Goal: Task Accomplishment & Management: Manage account settings

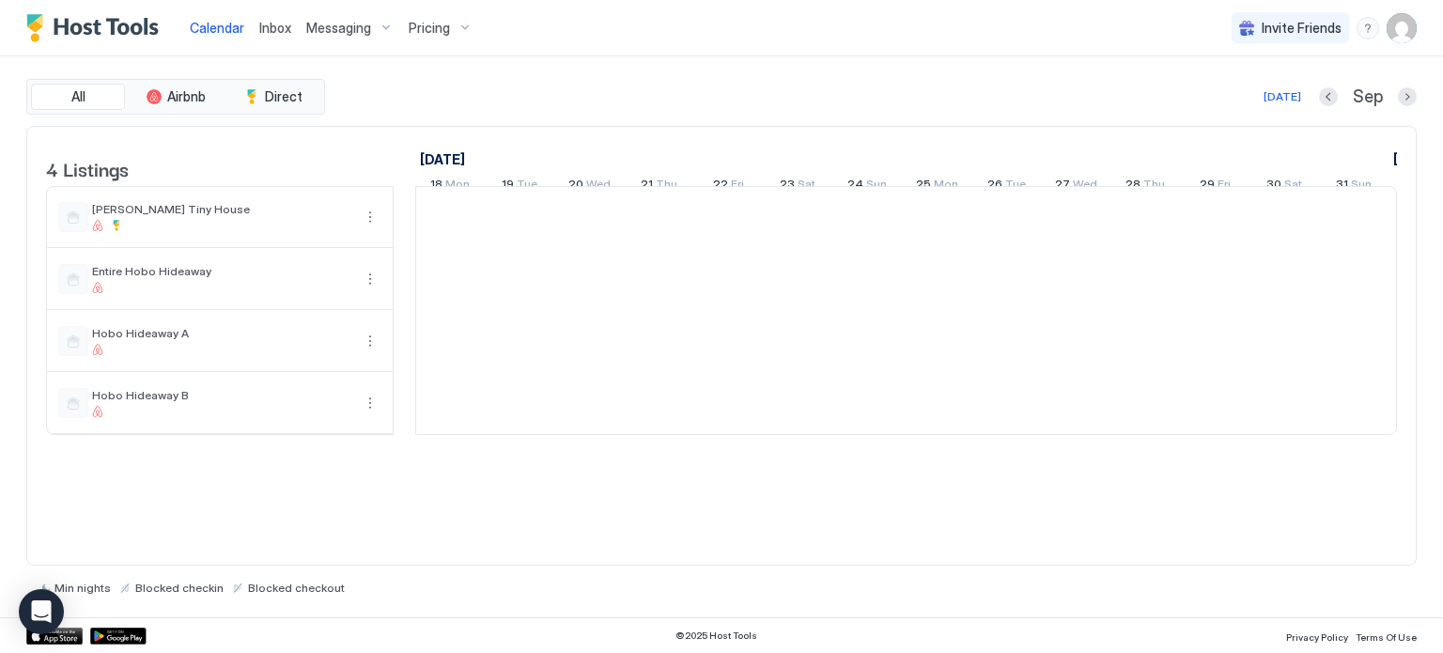
scroll to position [0, 1044]
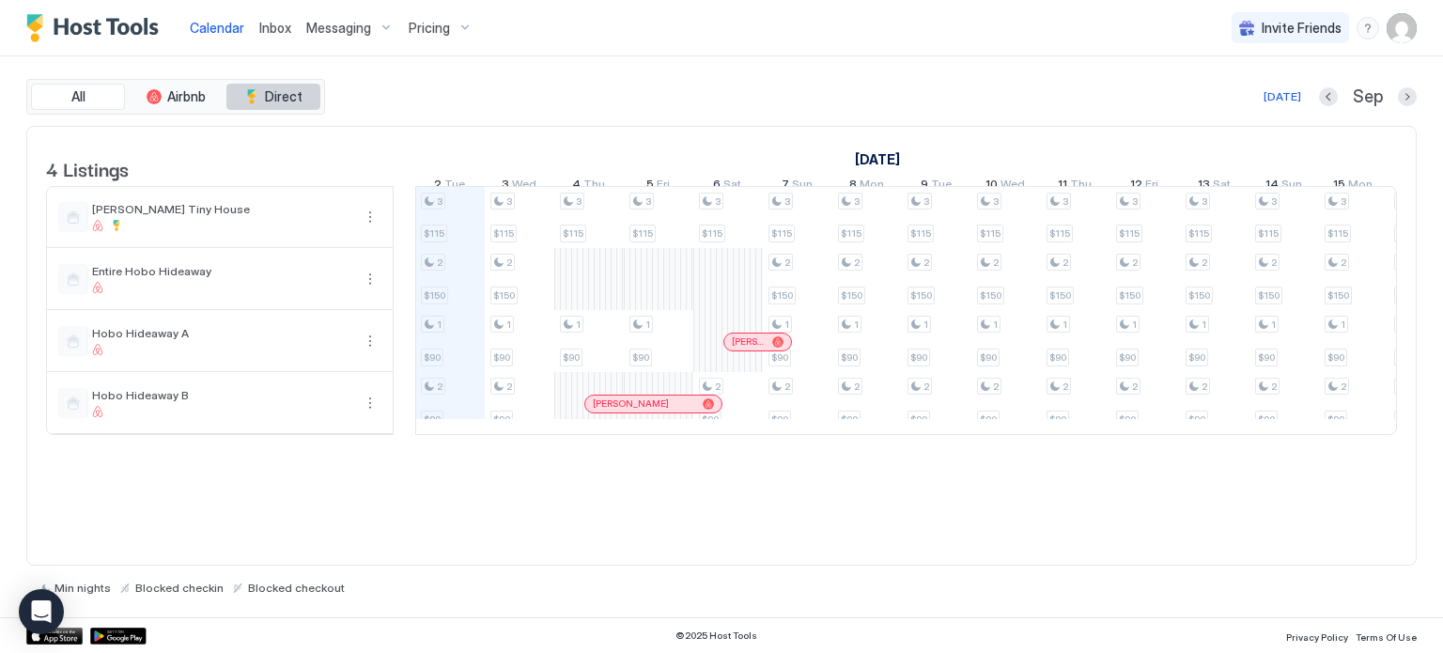
click at [300, 91] on span "Direct" at bounding box center [284, 96] width 38 height 17
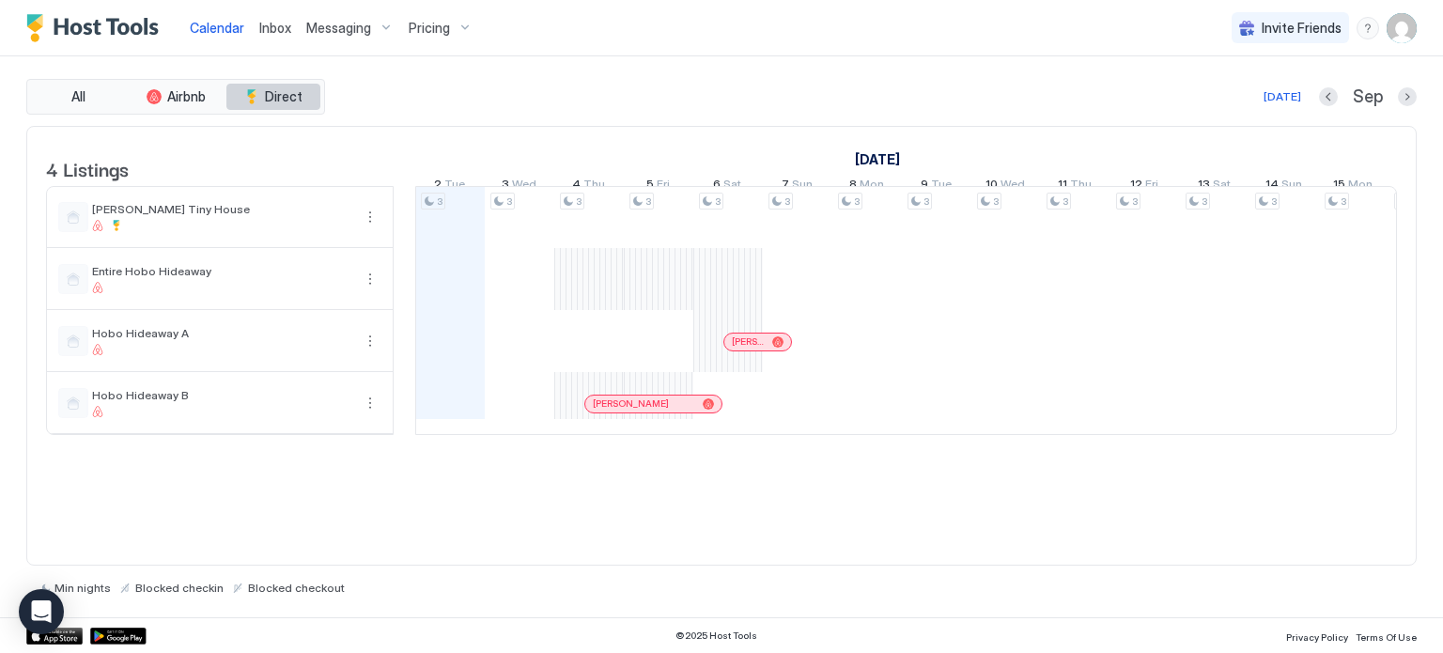
click at [291, 93] on span "Direct" at bounding box center [284, 96] width 38 height 17
click at [193, 96] on span "Airbnb" at bounding box center [186, 96] width 39 height 17
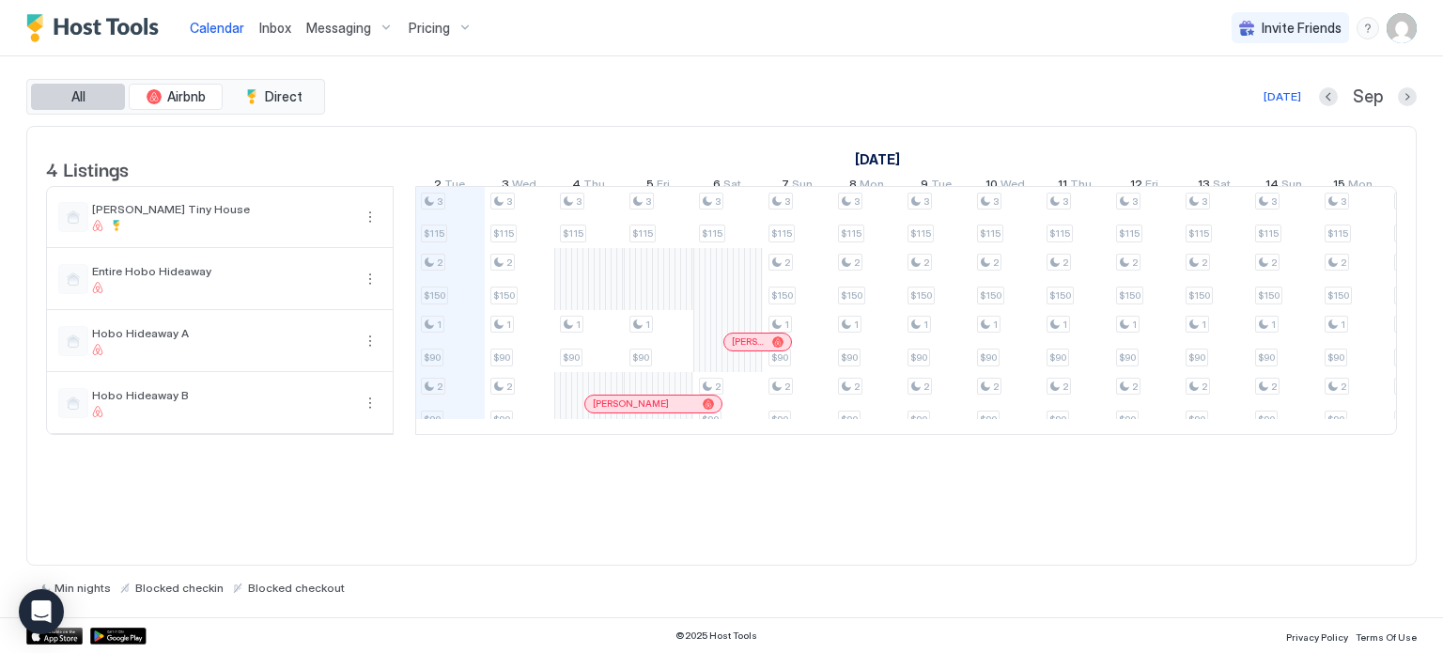
click at [77, 86] on button "All" at bounding box center [78, 97] width 94 height 26
click at [527, 82] on div "All Airbnb Direct [DATE] Sep" at bounding box center [721, 97] width 1390 height 36
click at [444, 23] on span "Pricing" at bounding box center [429, 28] width 41 height 17
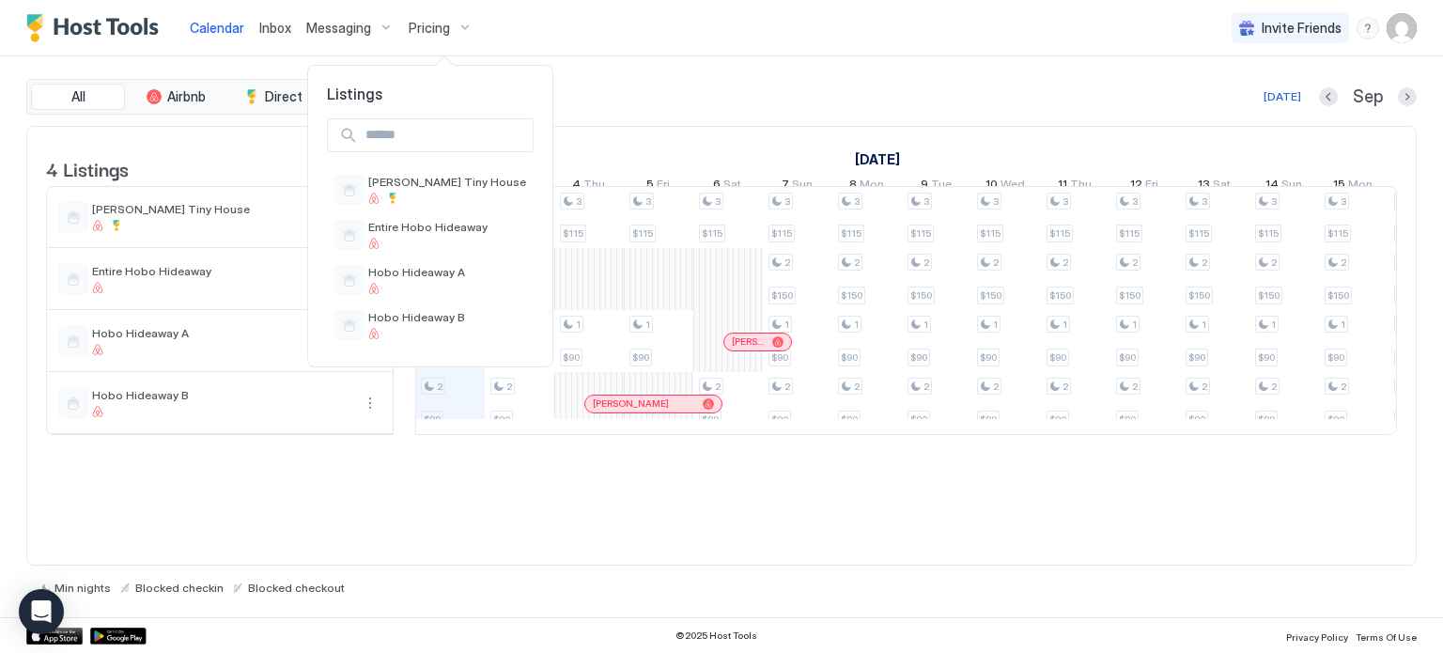
click at [444, 23] on div at bounding box center [721, 326] width 1443 height 653
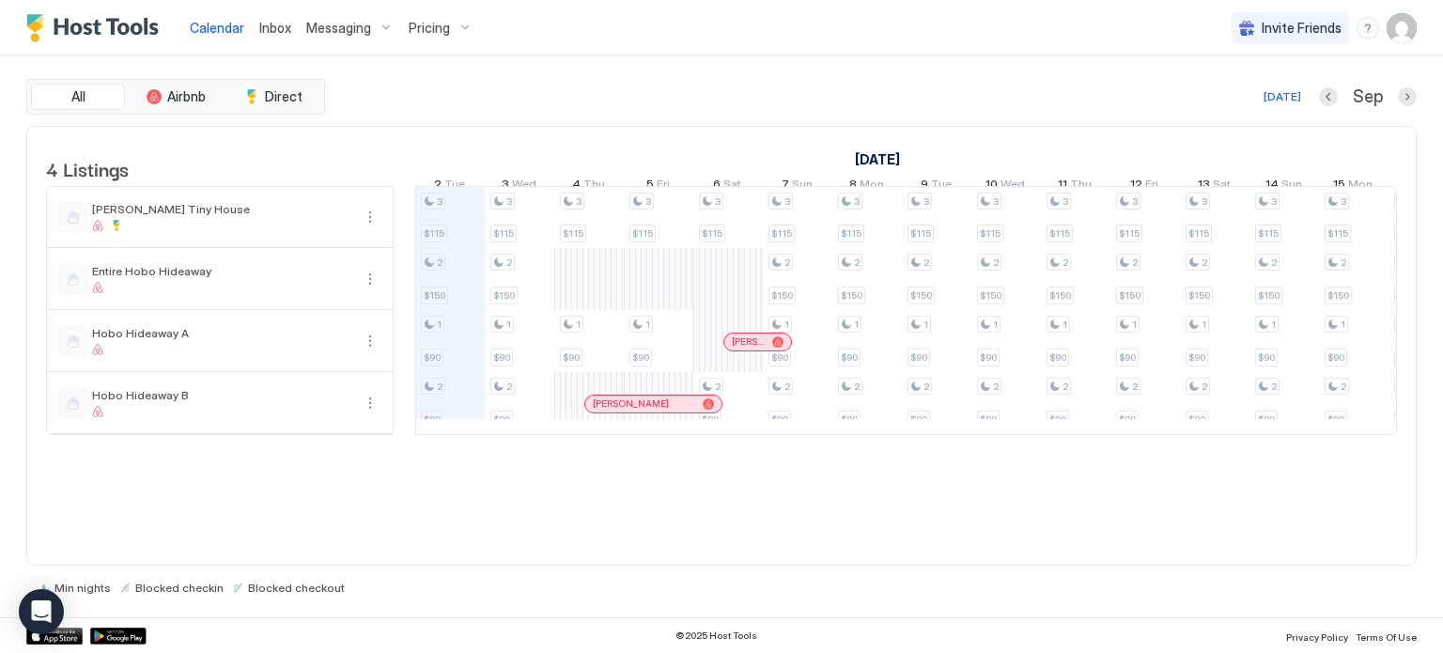
click at [673, 83] on div "All Airbnb Direct [DATE] Sep" at bounding box center [721, 97] width 1390 height 36
click at [1368, 35] on div "menu" at bounding box center [1367, 28] width 23 height 23
click at [973, 70] on div at bounding box center [721, 326] width 1443 height 653
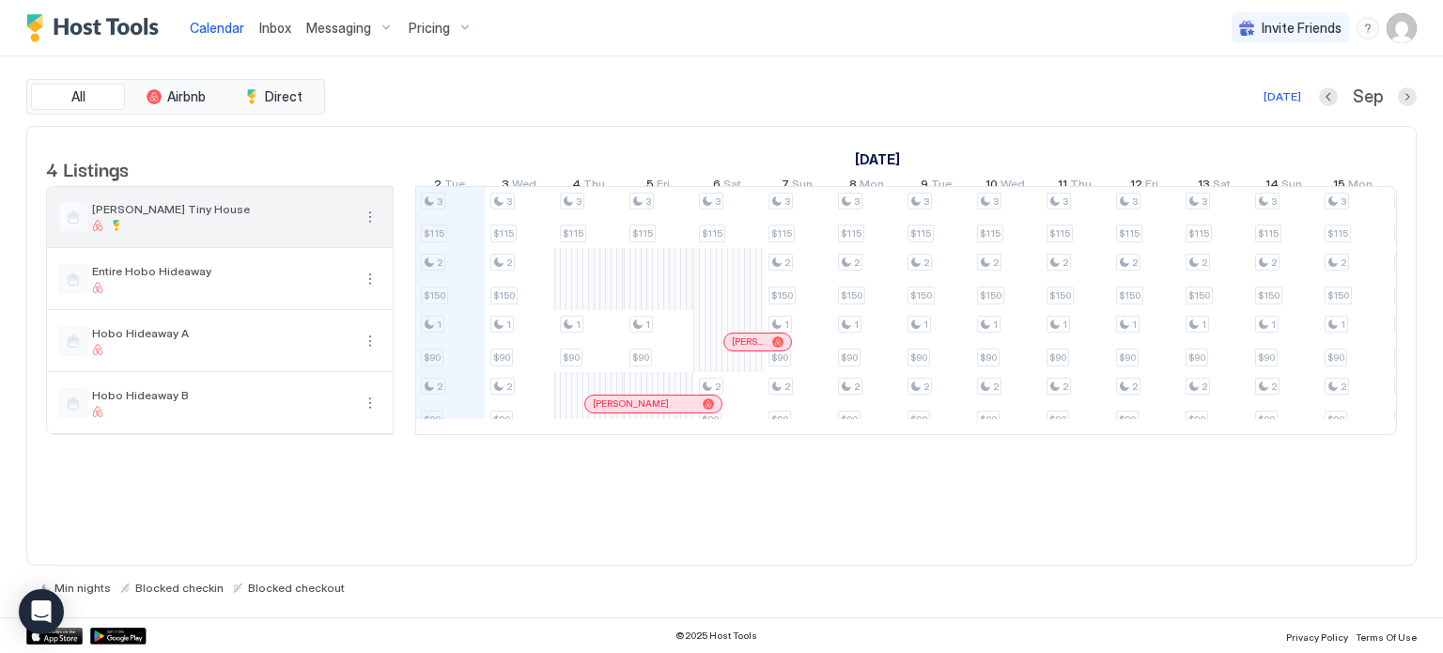
click at [368, 228] on button "More options" at bounding box center [370, 217] width 23 height 23
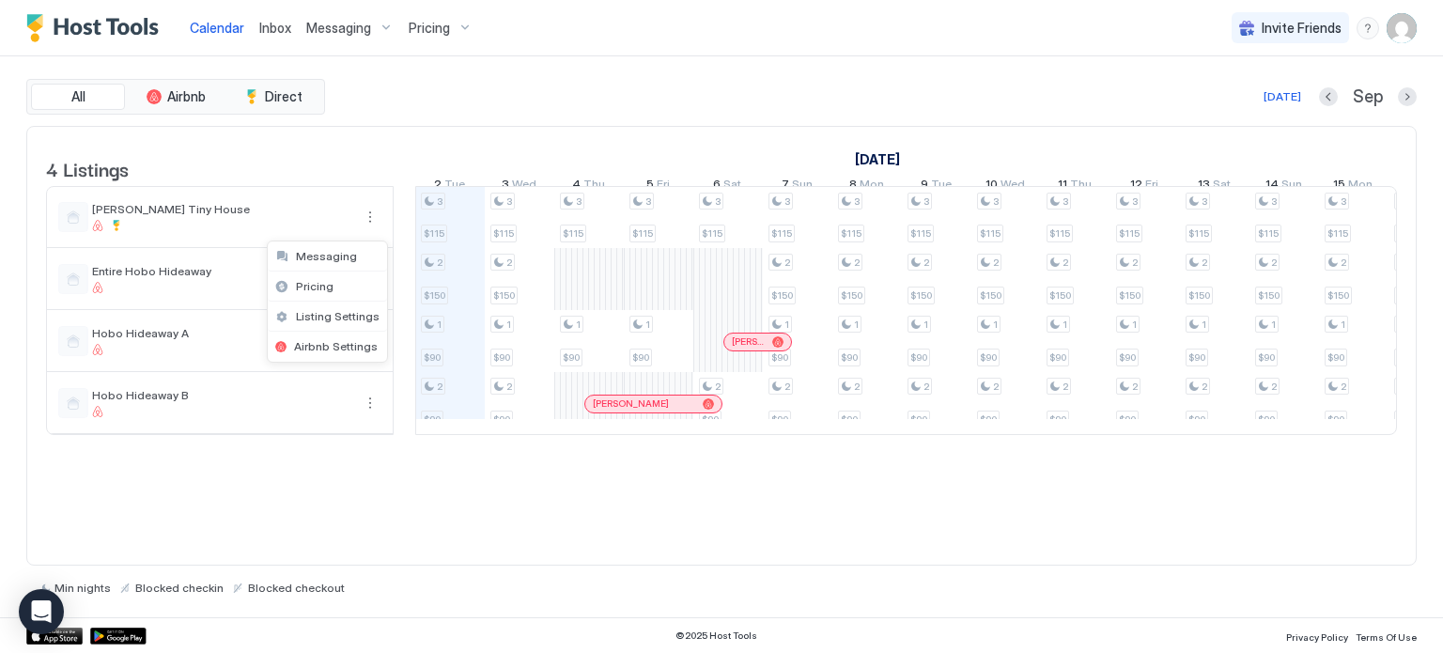
click at [626, 101] on div at bounding box center [721, 326] width 1443 height 653
click at [1398, 30] on img "User profile" at bounding box center [1402, 28] width 30 height 30
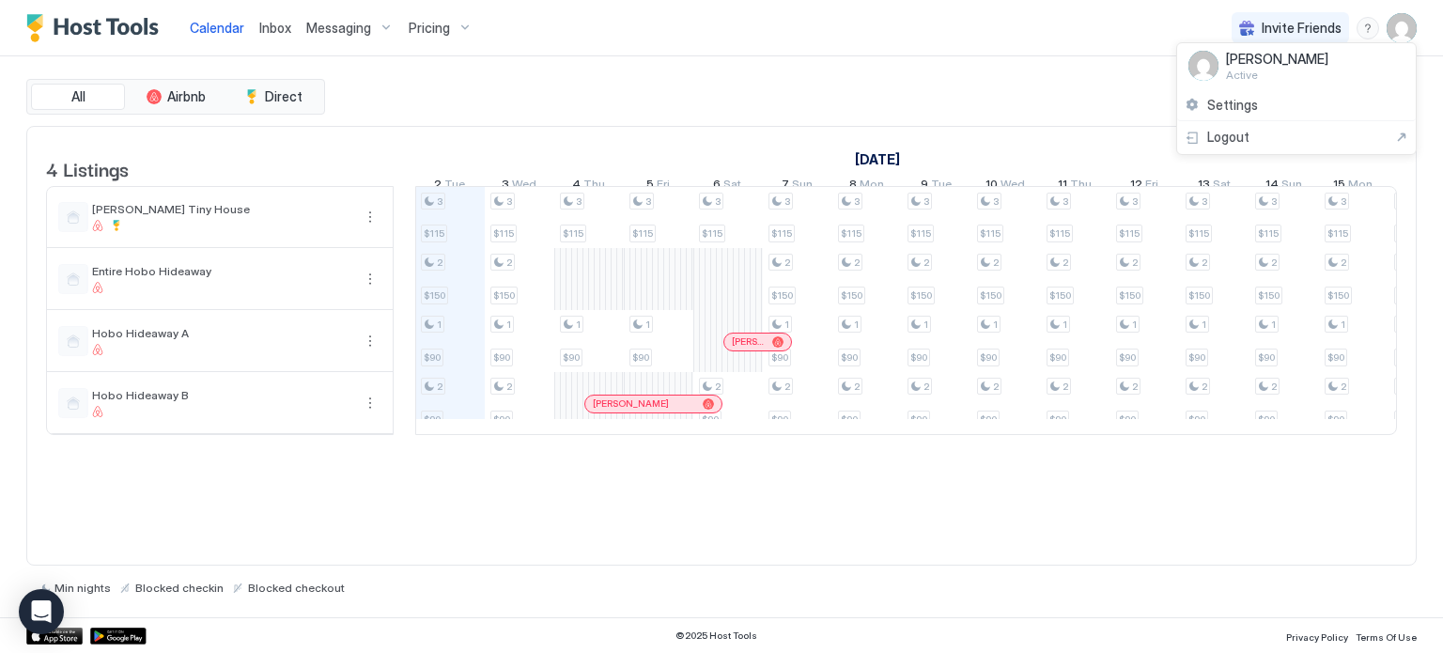
click at [1054, 15] on div at bounding box center [721, 326] width 1443 height 653
click at [543, 61] on div "All Airbnb Direct [DATE] [DATE] Listings [DATE] [DATE] [DATE] 18 Mon 19 Tue 20 …" at bounding box center [721, 336] width 1390 height 561
click at [1394, 23] on img "User profile" at bounding box center [1402, 28] width 30 height 30
click at [1261, 106] on div "Settings" at bounding box center [1296, 105] width 239 height 33
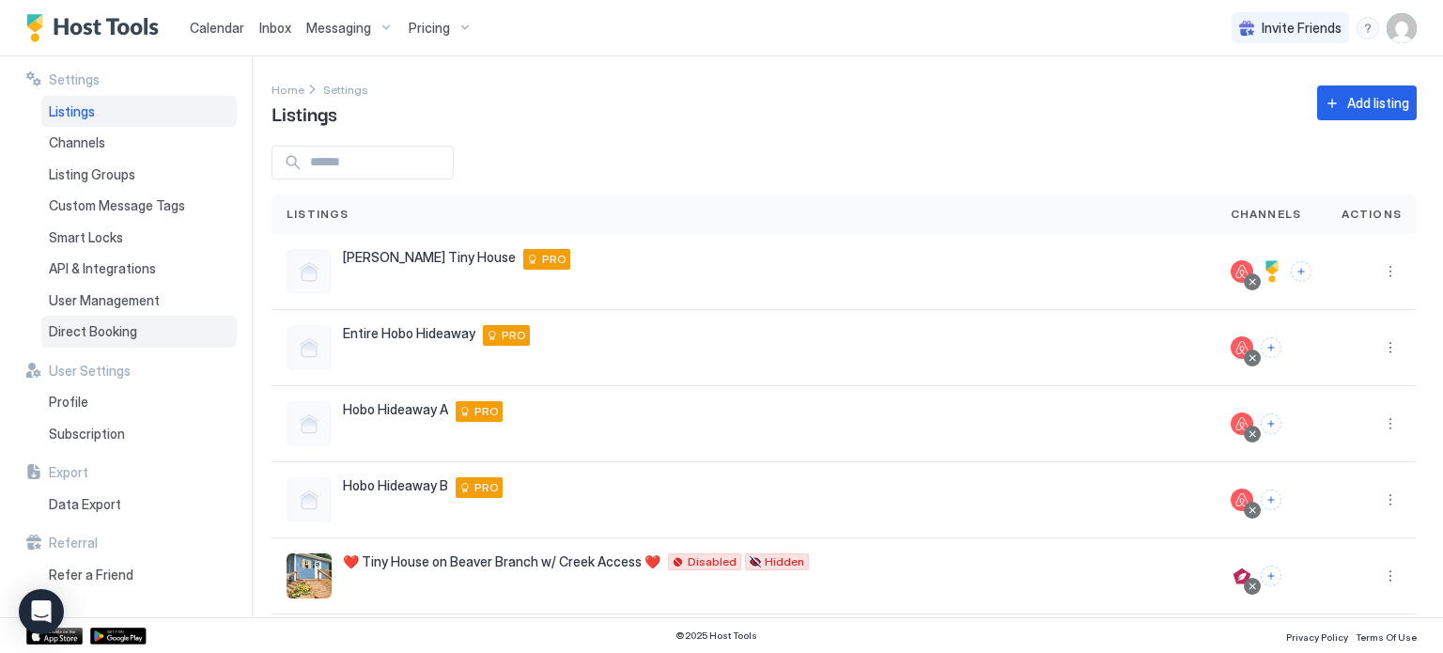
click at [116, 338] on span "Direct Booking" at bounding box center [93, 331] width 88 height 17
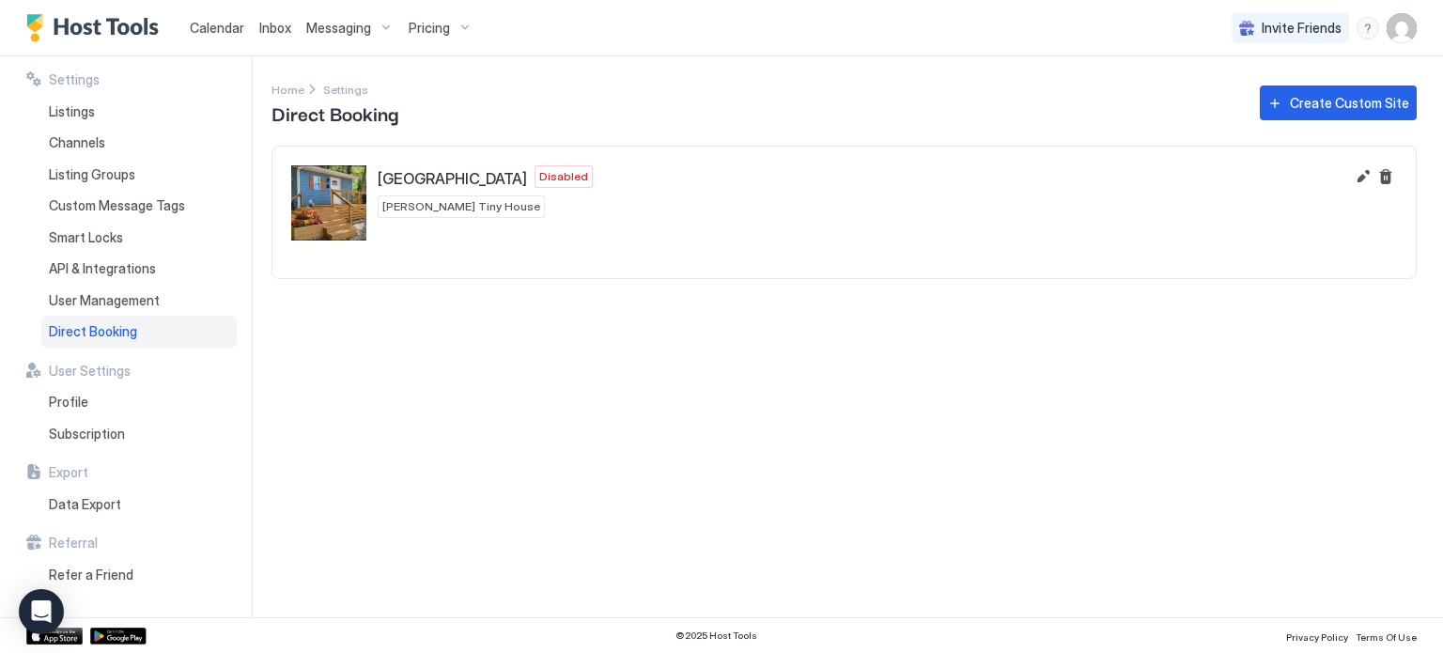
click at [350, 209] on img "Creekside Tiny House" at bounding box center [328, 202] width 75 height 75
click at [602, 285] on div "Settings Home Settings Direct Booking Create Custom Site Creekside Tiny House D…" at bounding box center [856, 336] width 1171 height 561
click at [1362, 178] on button "Edit" at bounding box center [1363, 176] width 23 height 23
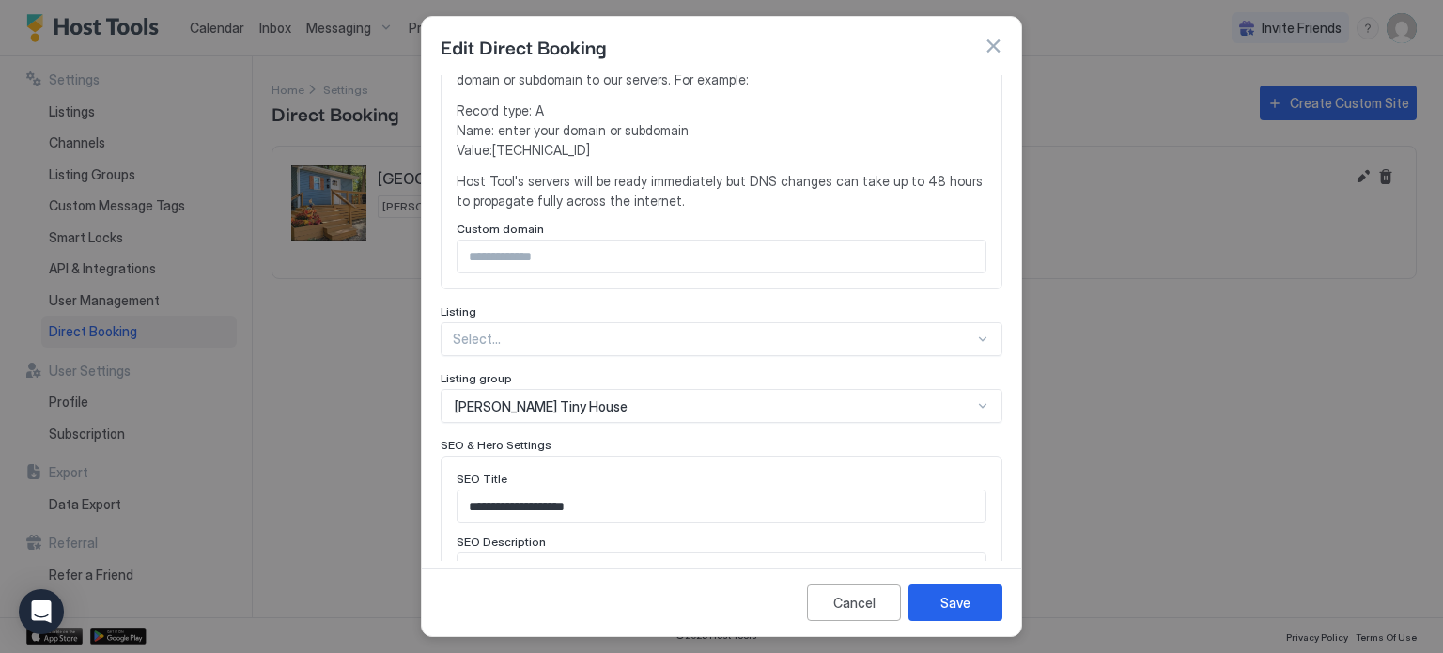
scroll to position [470, 0]
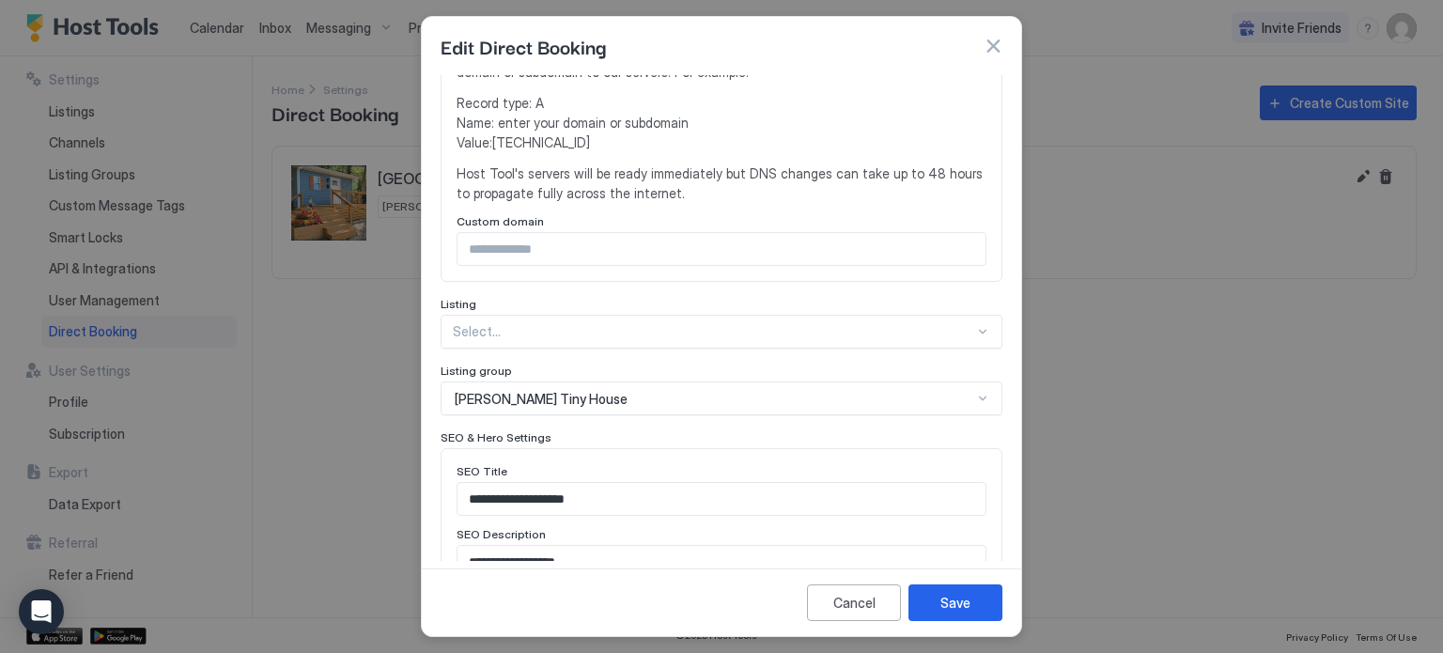
click at [782, 337] on div "Select..." at bounding box center [722, 332] width 562 height 34
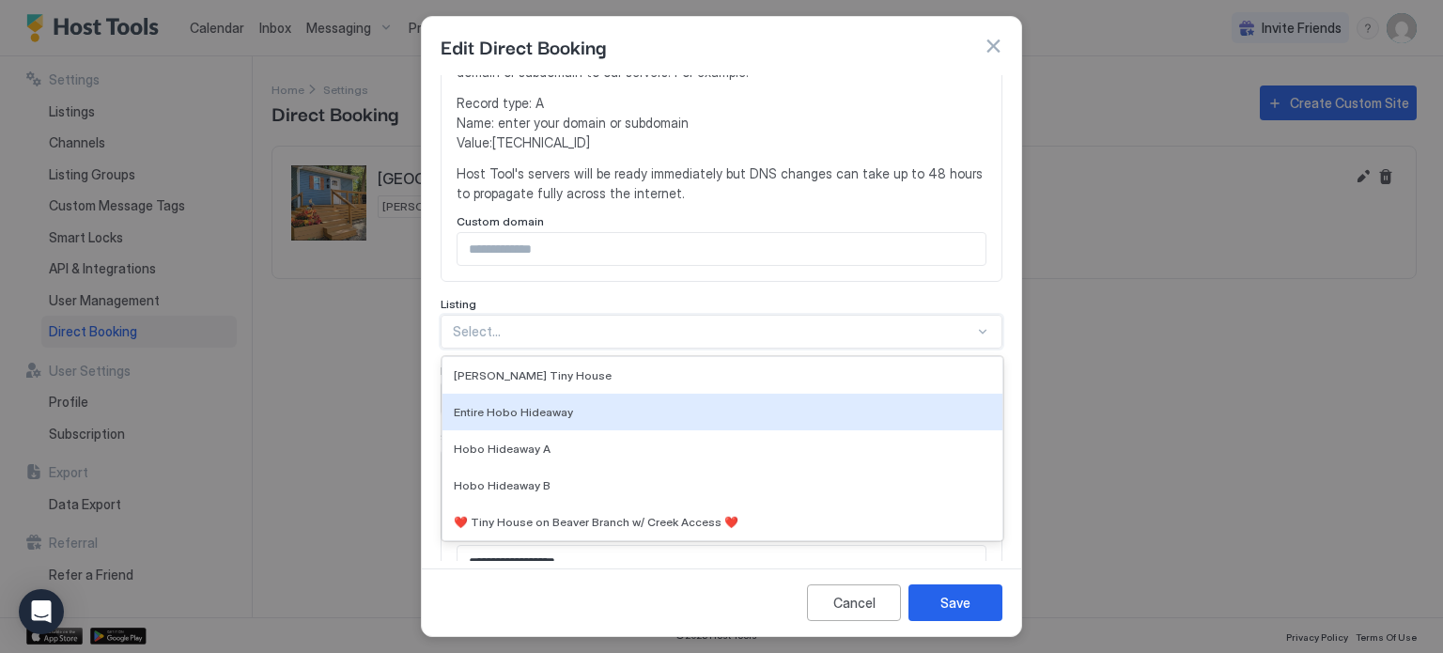
scroll to position [531, 0]
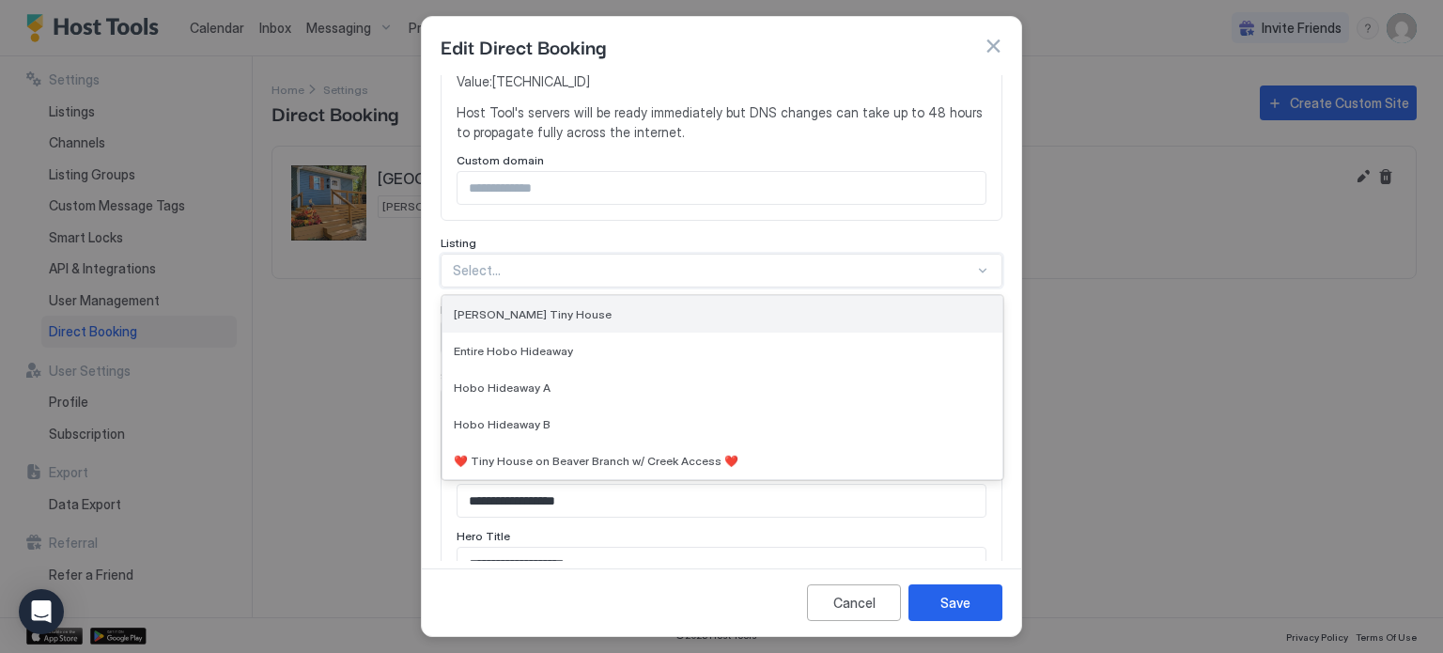
click at [785, 316] on div "[PERSON_NAME] Tiny House" at bounding box center [722, 314] width 537 height 14
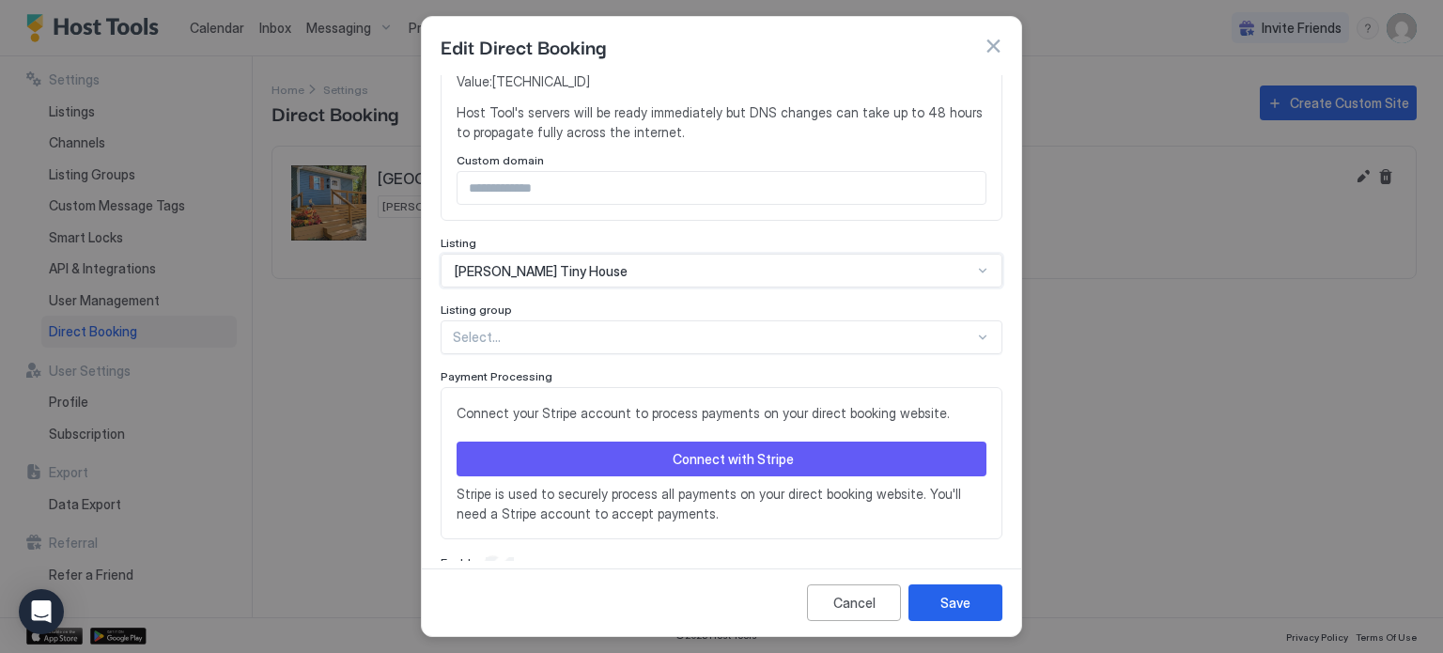
click at [784, 324] on div "**********" at bounding box center [722, 58] width 562 height 1029
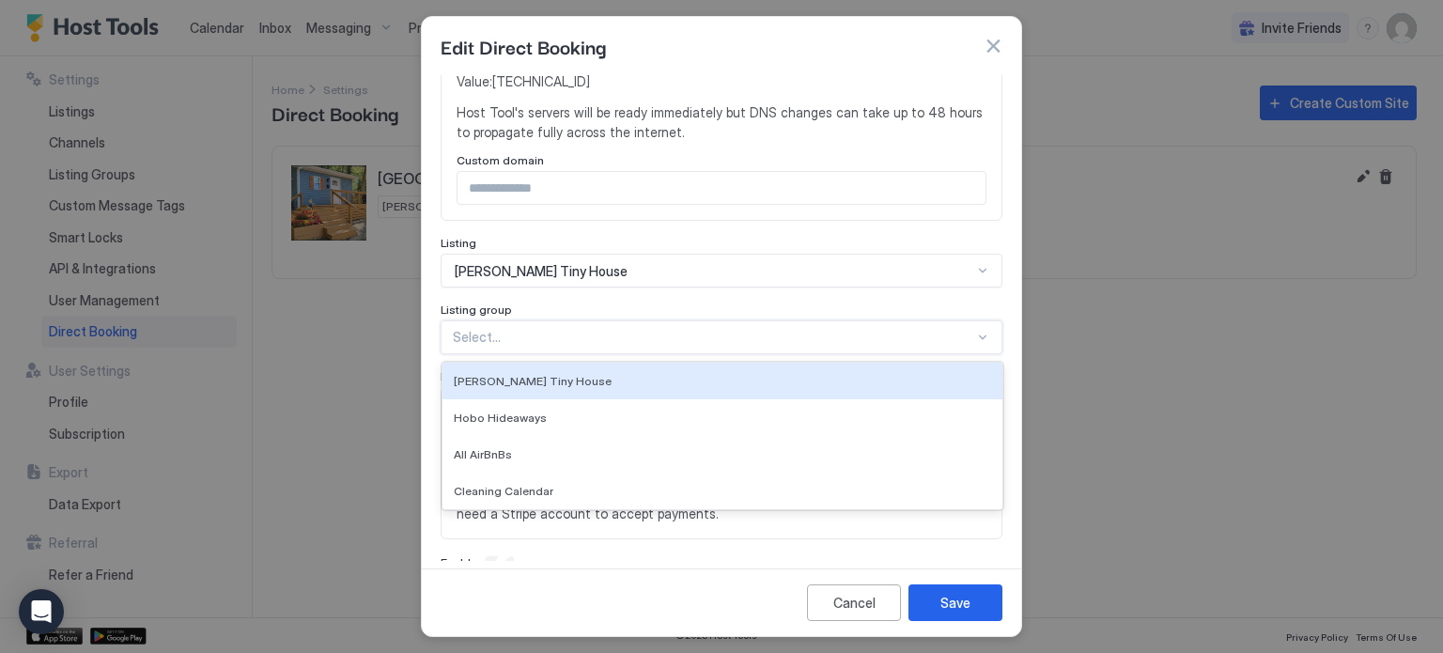
scroll to position [560, 0]
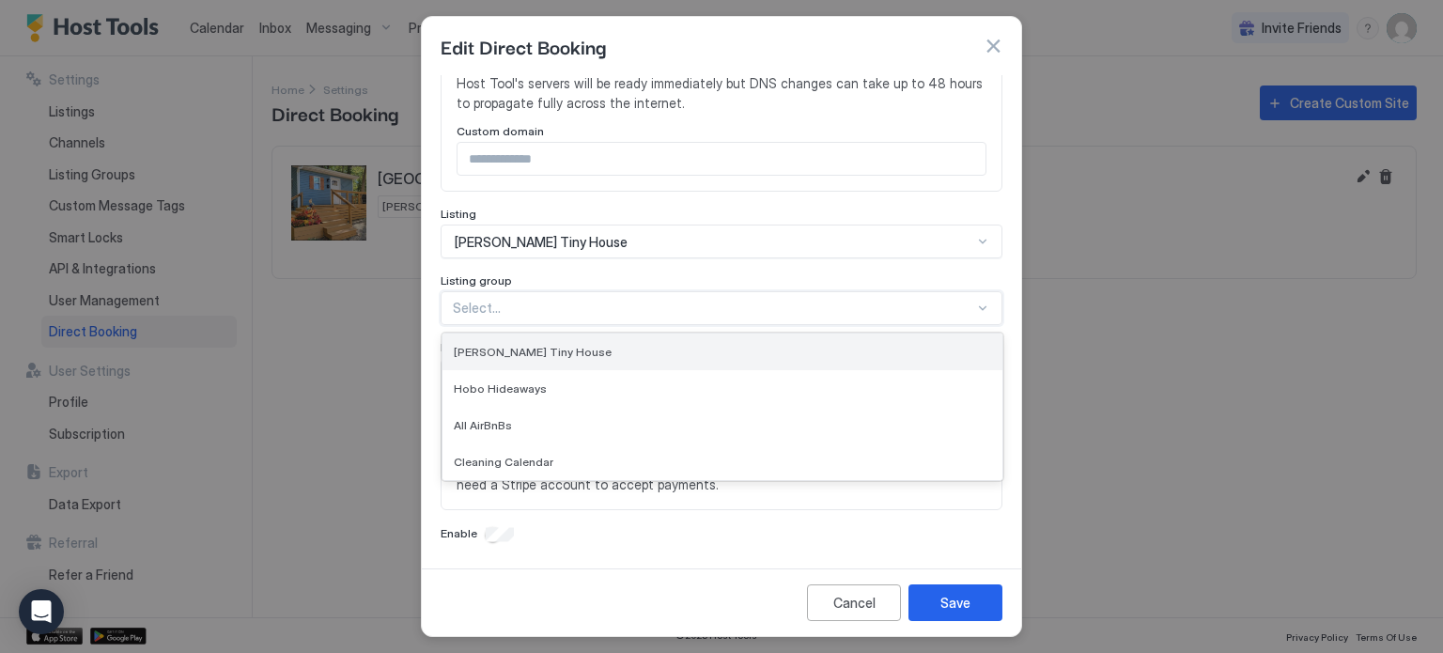
click at [774, 345] on div "[PERSON_NAME] Tiny House" at bounding box center [722, 352] width 537 height 14
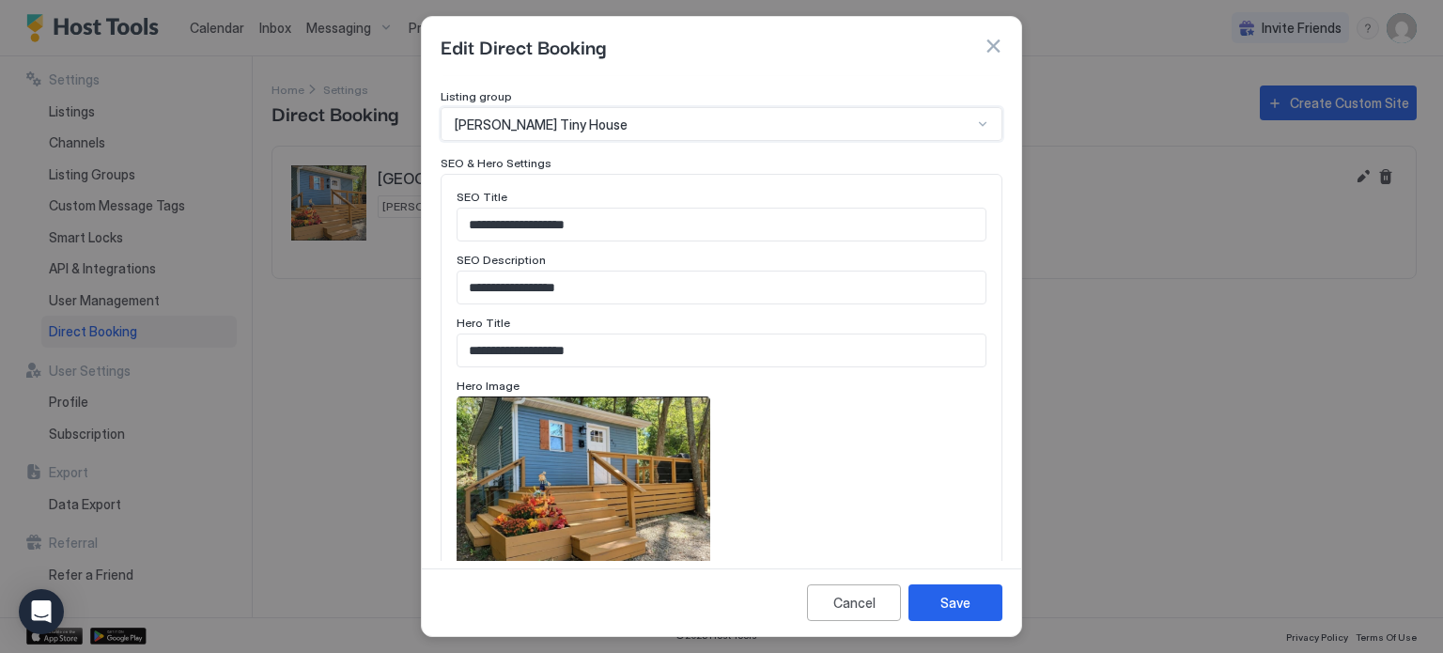
scroll to position [748, 0]
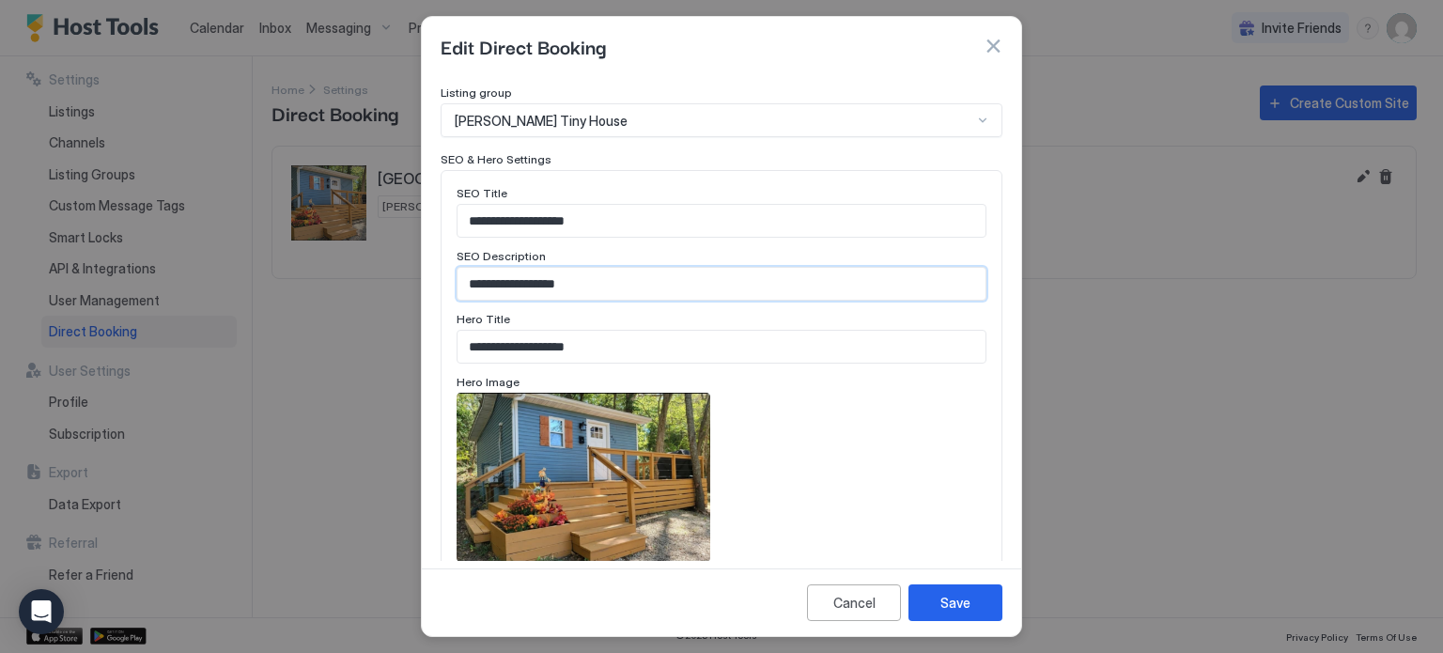
click at [698, 281] on input "**********" at bounding box center [721, 284] width 528 height 32
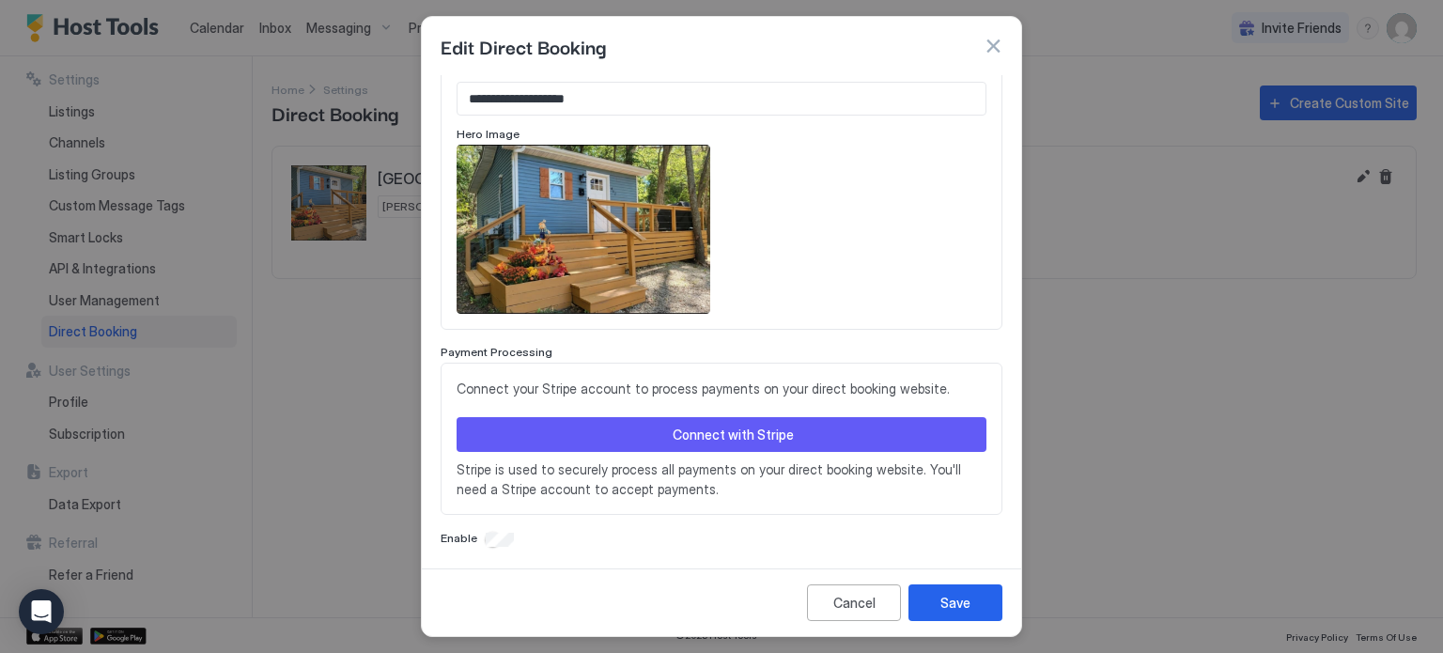
scroll to position [999, 0]
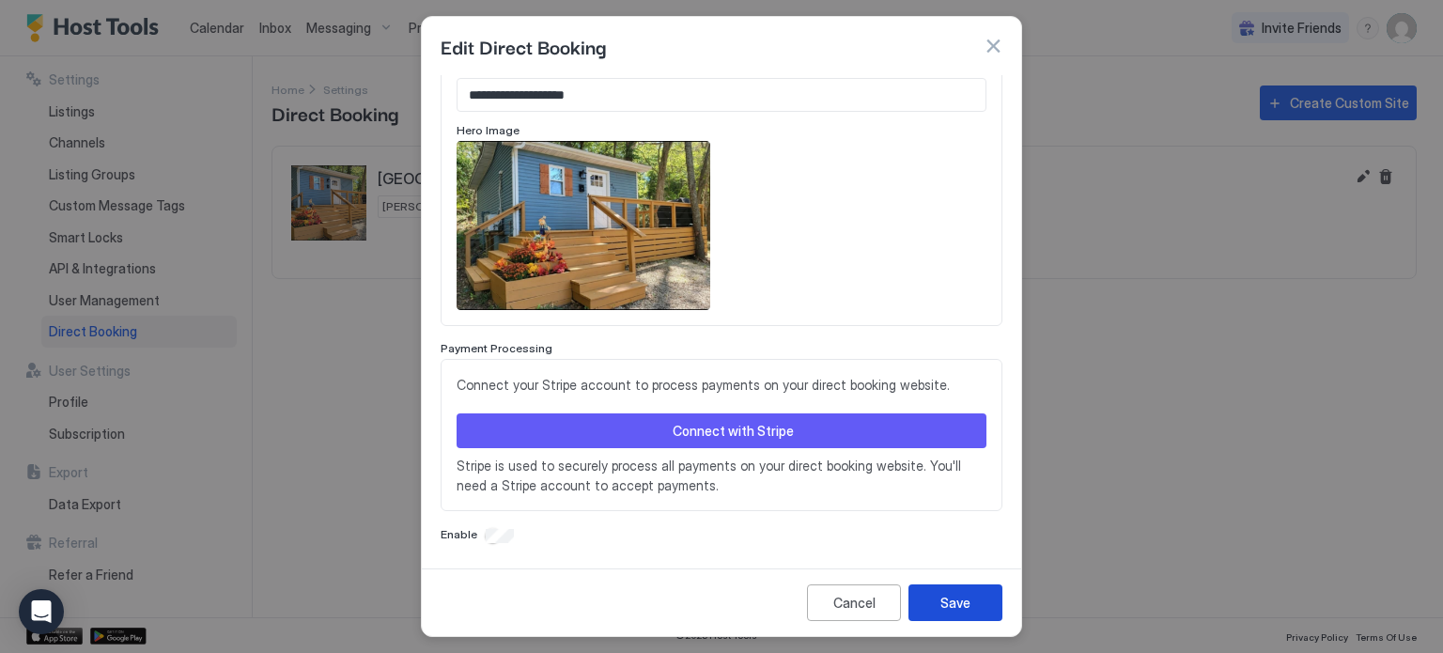
type input "**********"
click at [962, 593] on div "Save" at bounding box center [955, 603] width 30 height 20
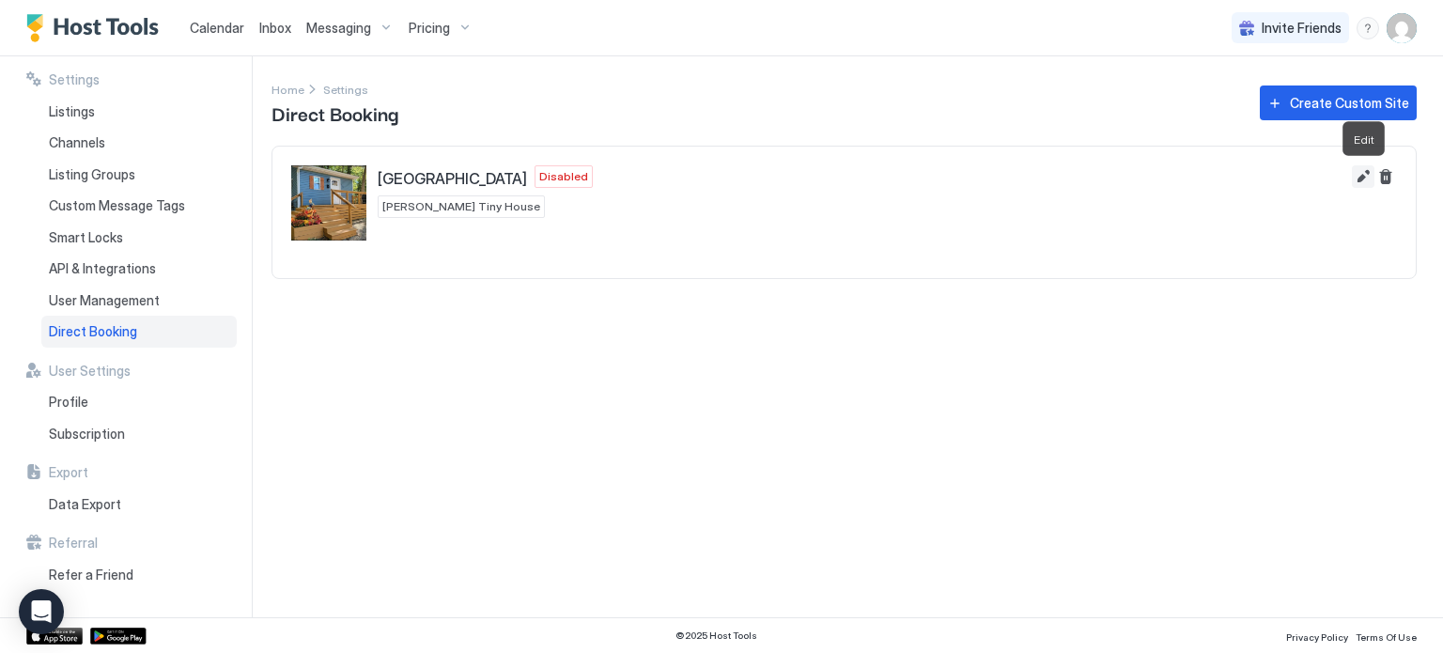
click at [1356, 176] on button "Edit" at bounding box center [1363, 176] width 23 height 23
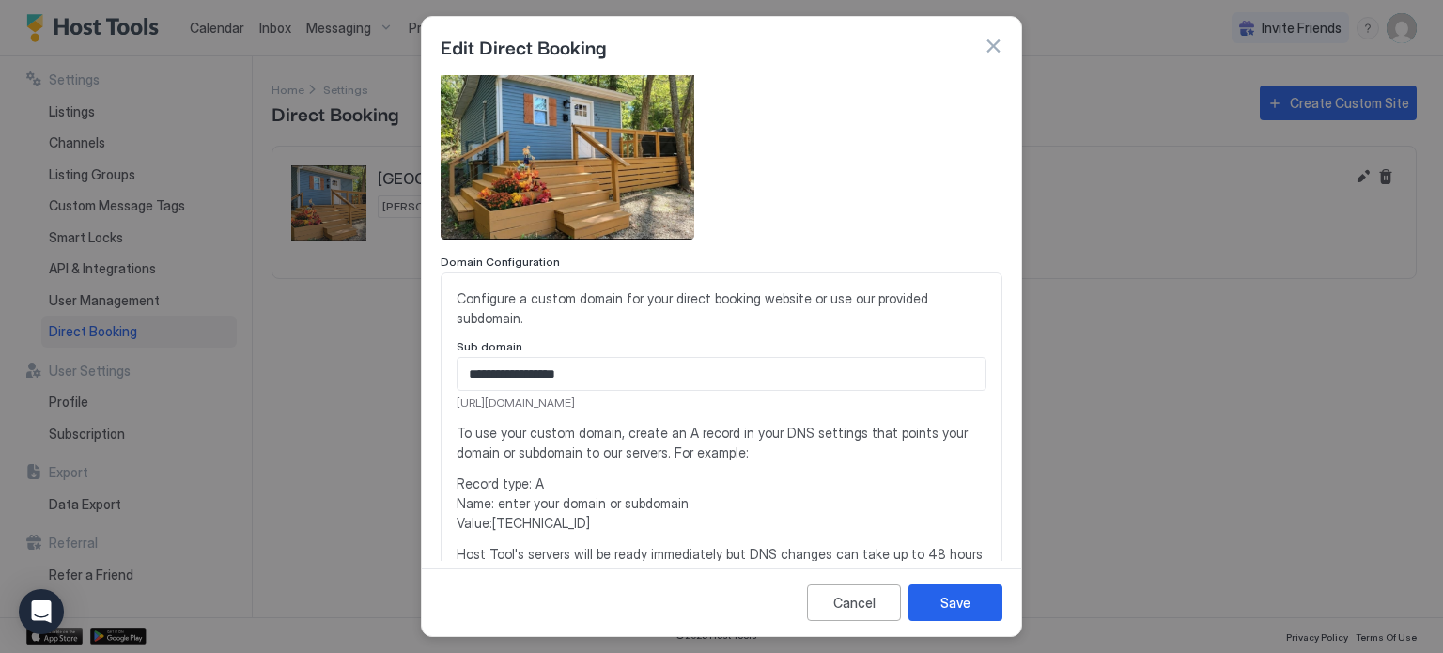
scroll to position [94, 0]
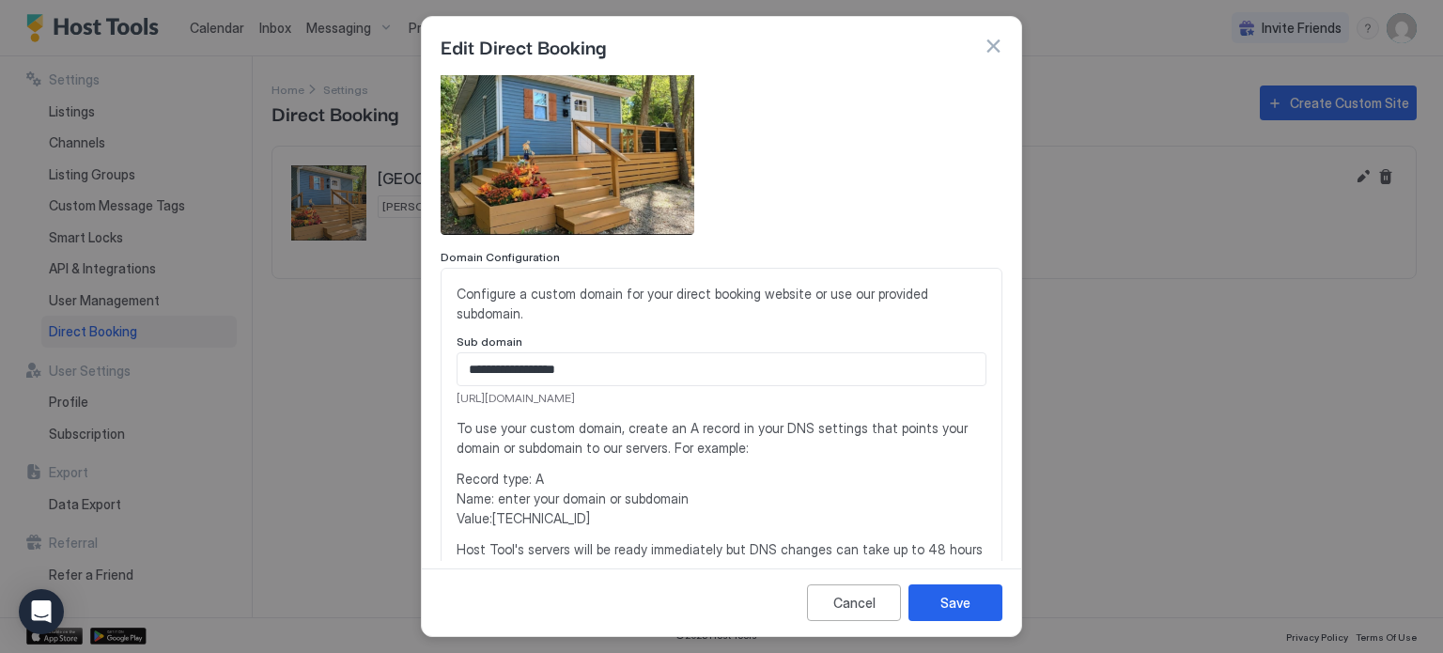
drag, startPoint x: 692, startPoint y: 399, endPoint x: 444, endPoint y: 397, distance: 248.0
click at [444, 397] on div "**********" at bounding box center [722, 463] width 562 height 390
copy span "[URL][DOMAIN_NAME]"
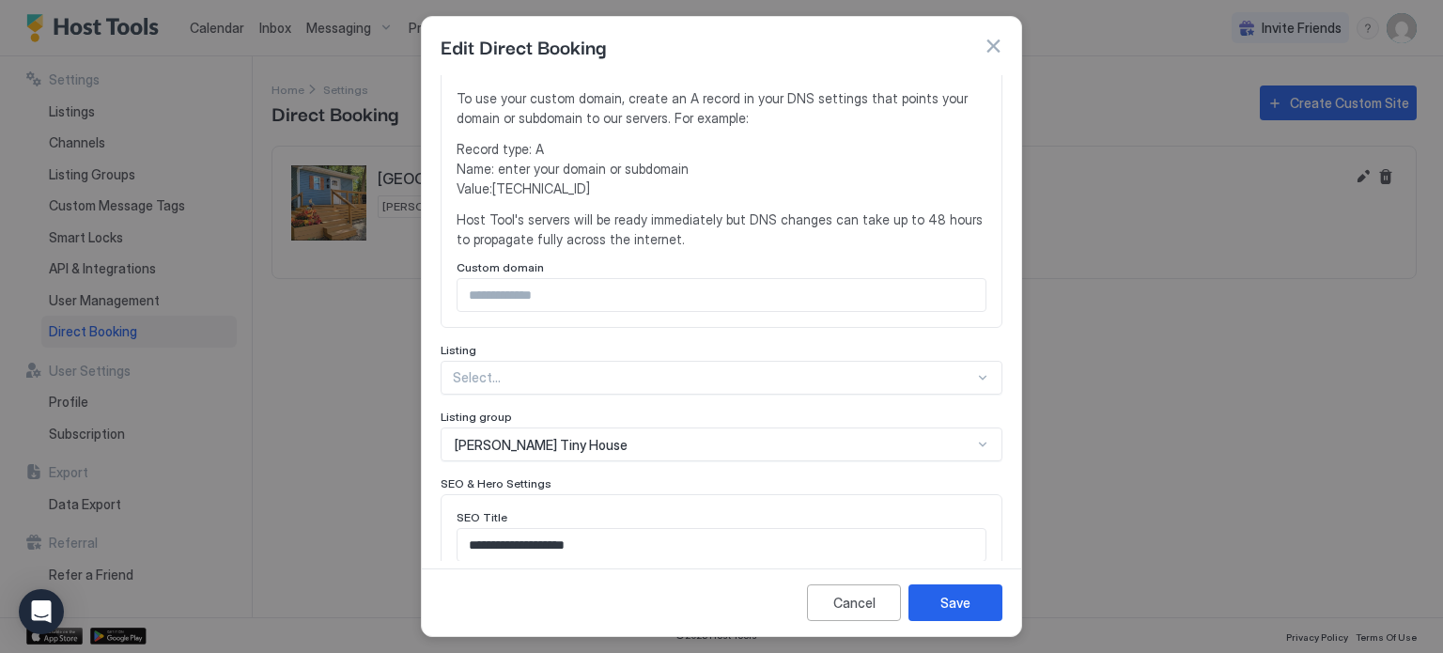
scroll to position [470, 0]
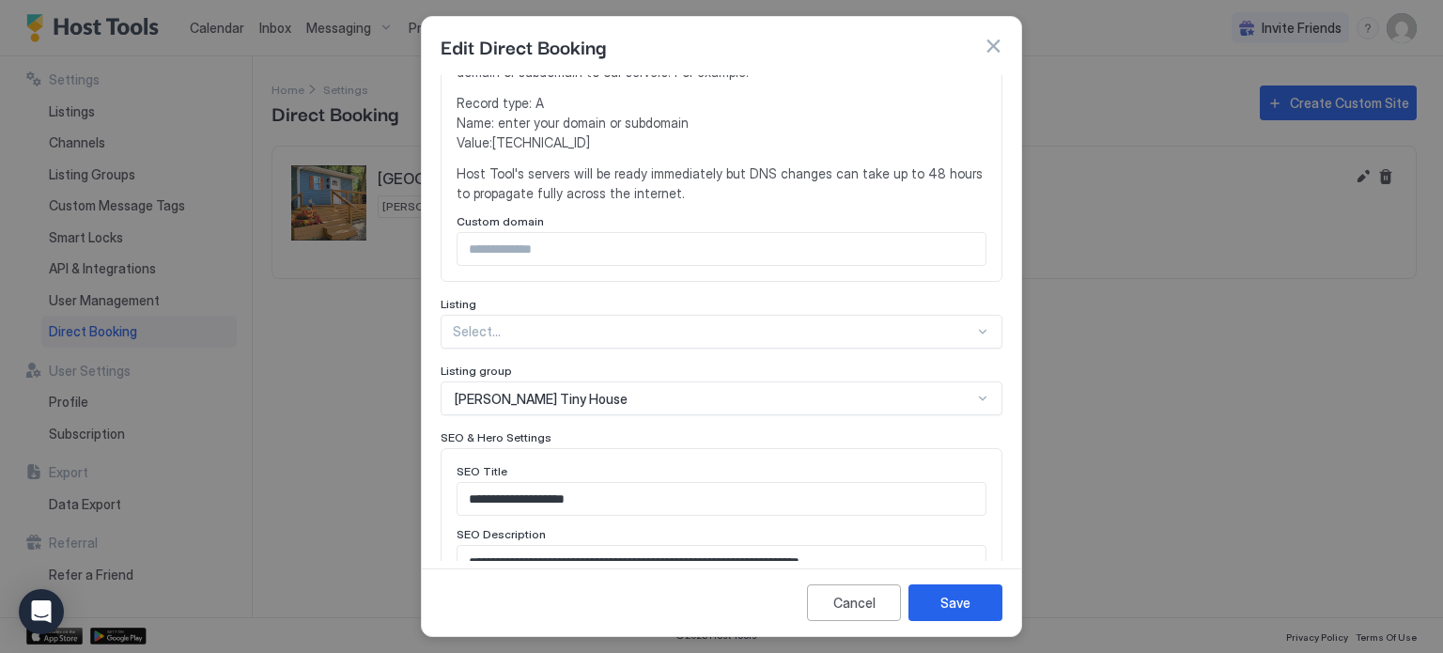
click at [616, 330] on div "Select..." at bounding box center [722, 332] width 562 height 34
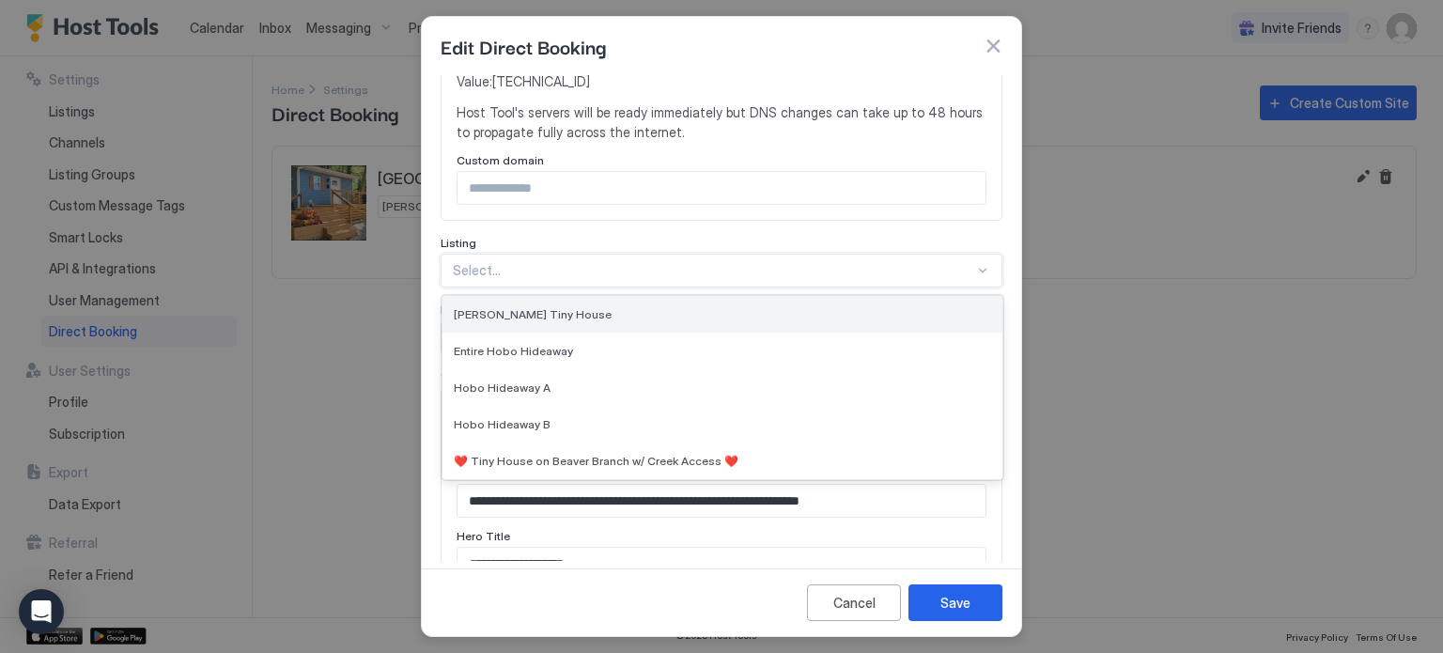
click at [613, 316] on div "[PERSON_NAME] Tiny House" at bounding box center [722, 314] width 537 height 14
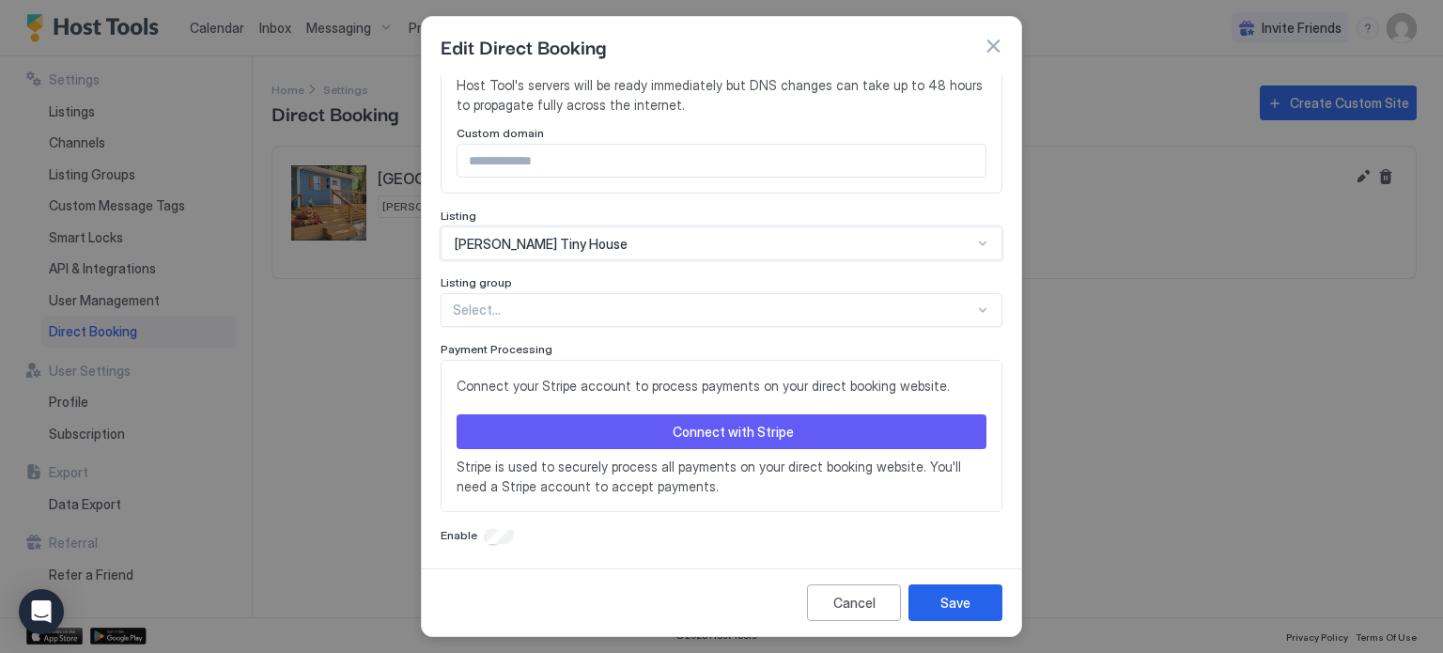
scroll to position [560, 0]
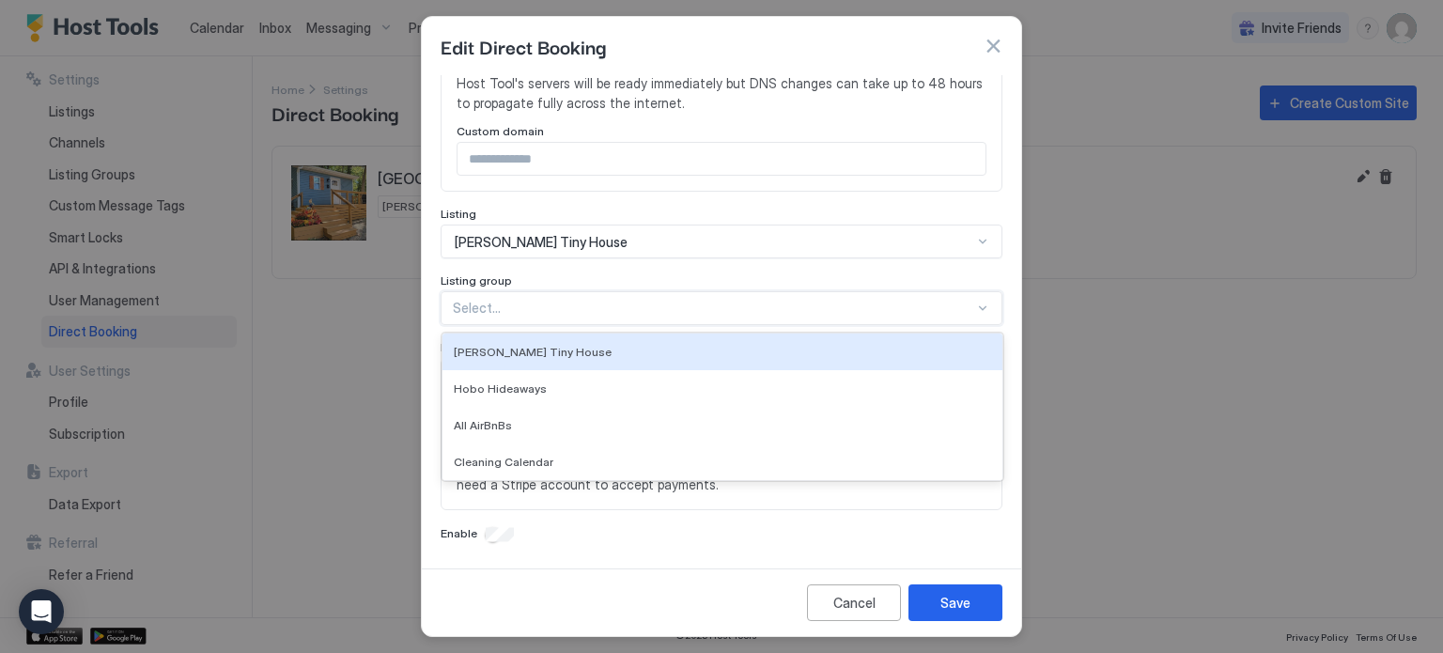
click at [614, 296] on div "Select..." at bounding box center [722, 308] width 562 height 34
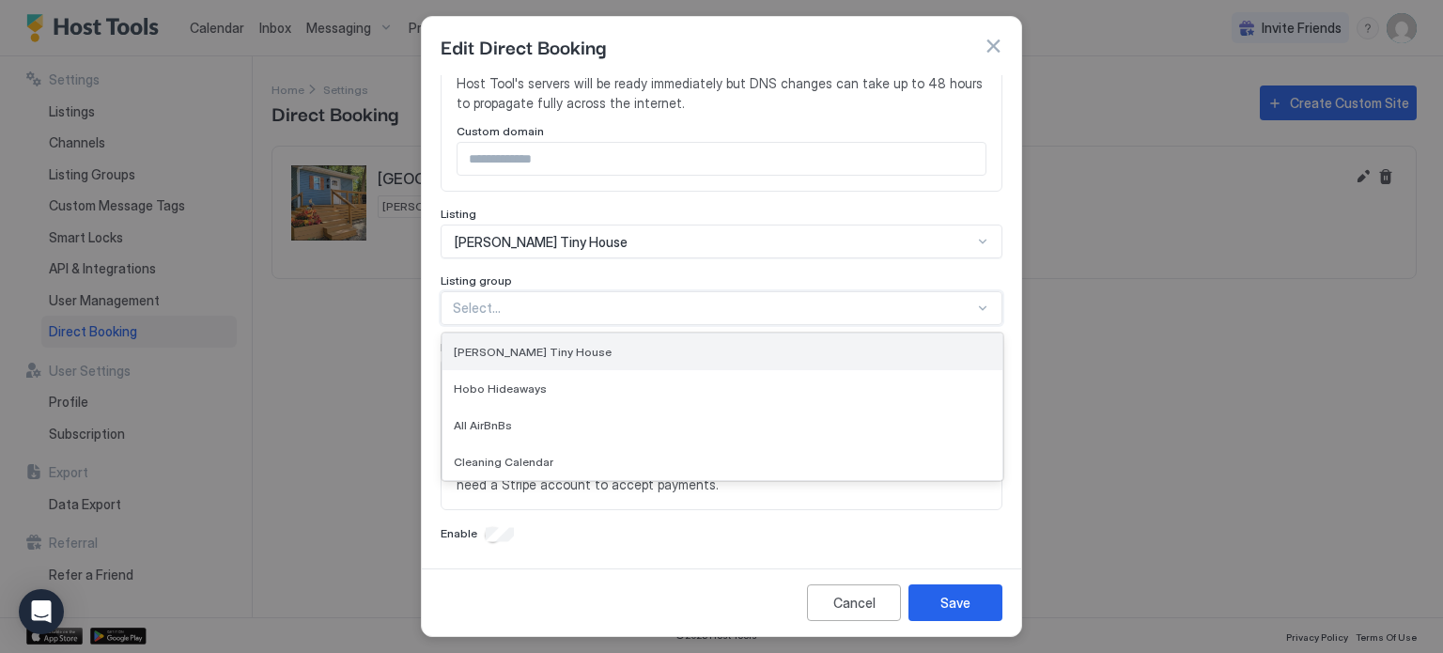
click at [592, 362] on div "[PERSON_NAME] Tiny House" at bounding box center [722, 351] width 560 height 37
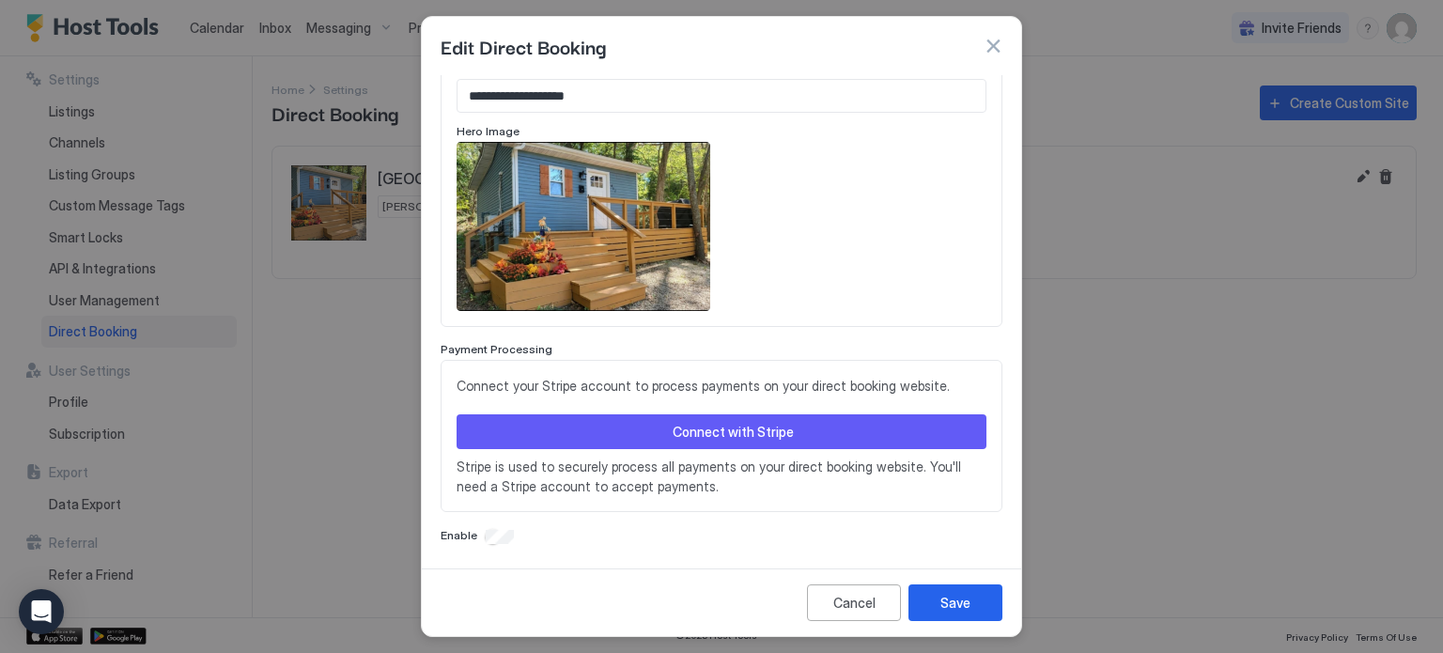
scroll to position [999, 0]
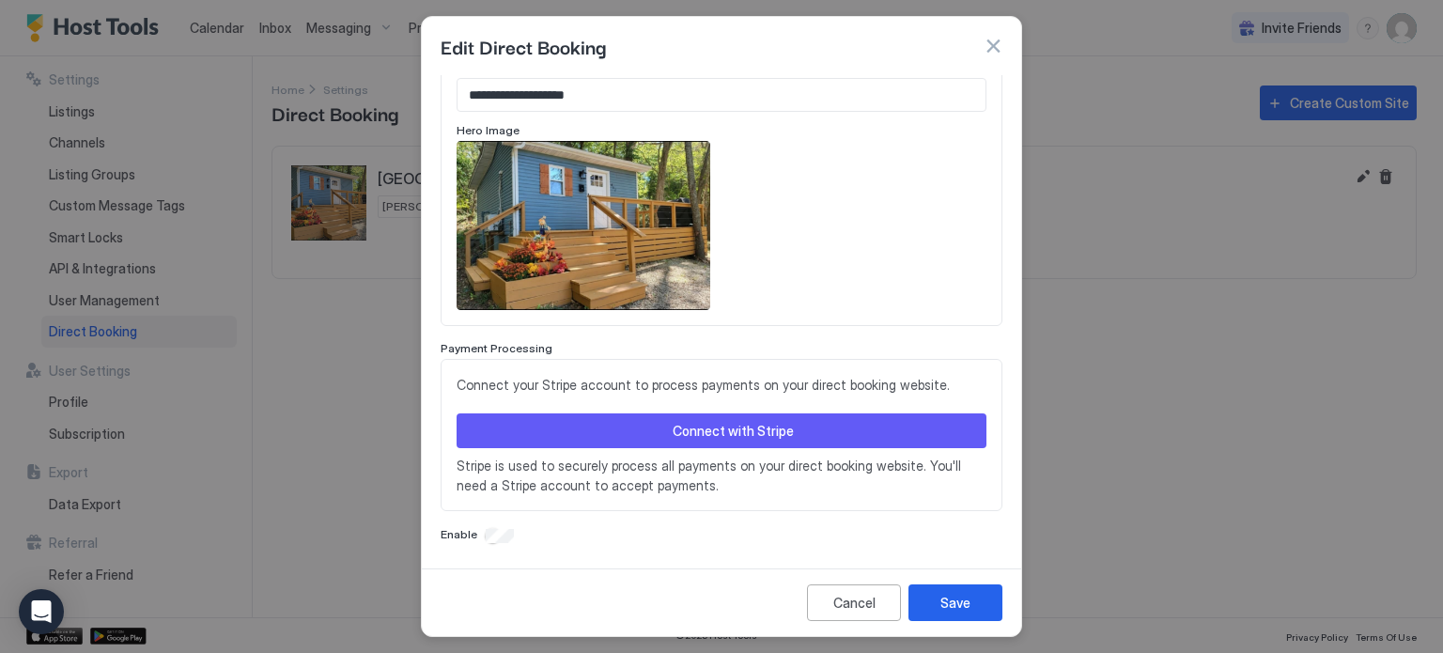
click at [992, 40] on button "button" at bounding box center [993, 46] width 19 height 19
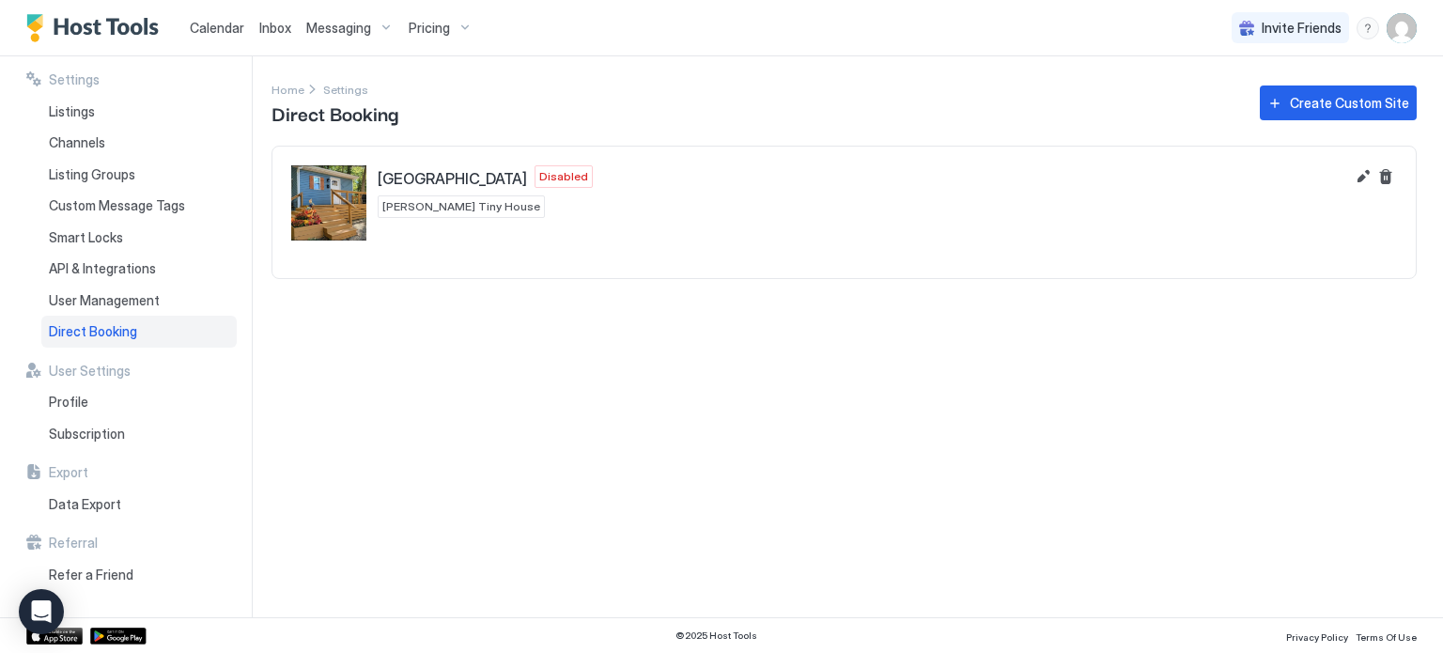
click at [1008, 322] on div "Settings Home Settings Direct Booking Create Custom Site Creekside Tiny House D…" at bounding box center [856, 336] width 1171 height 561
click at [163, 302] on div "User Management" at bounding box center [138, 301] width 195 height 32
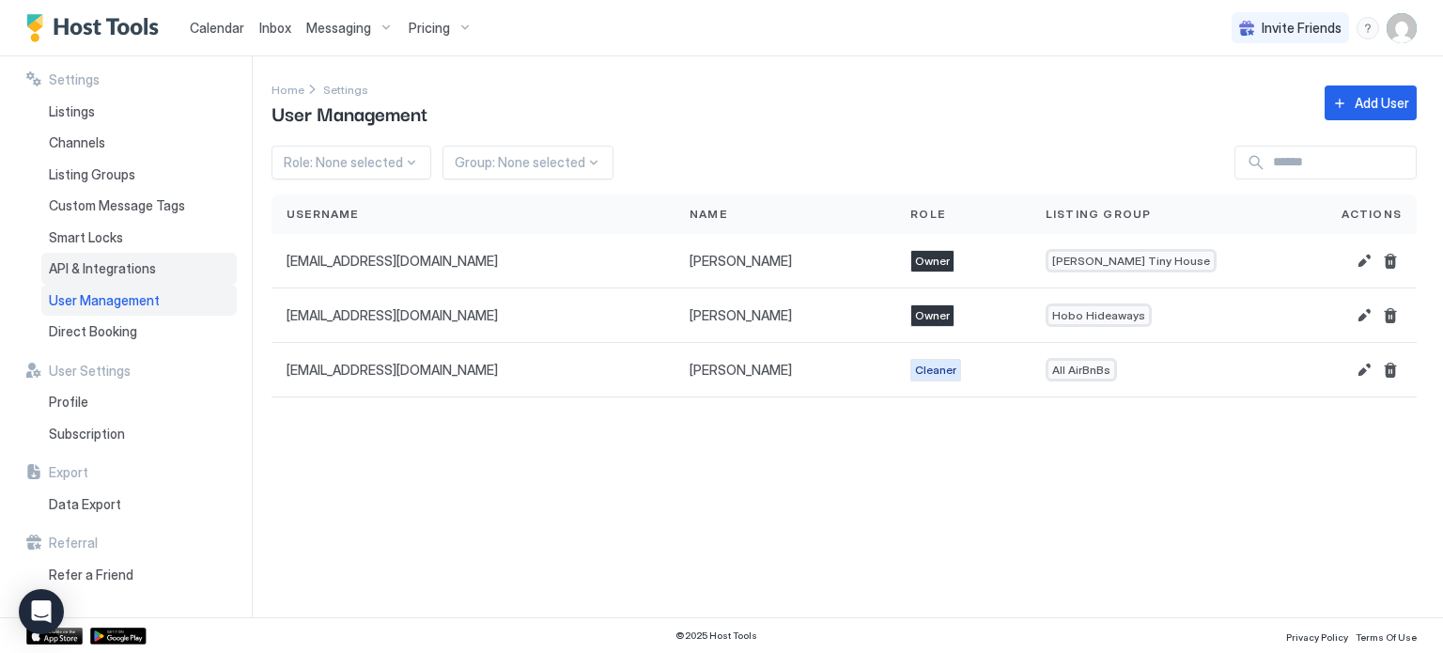
click at [150, 272] on span "API & Integrations" at bounding box center [102, 268] width 107 height 17
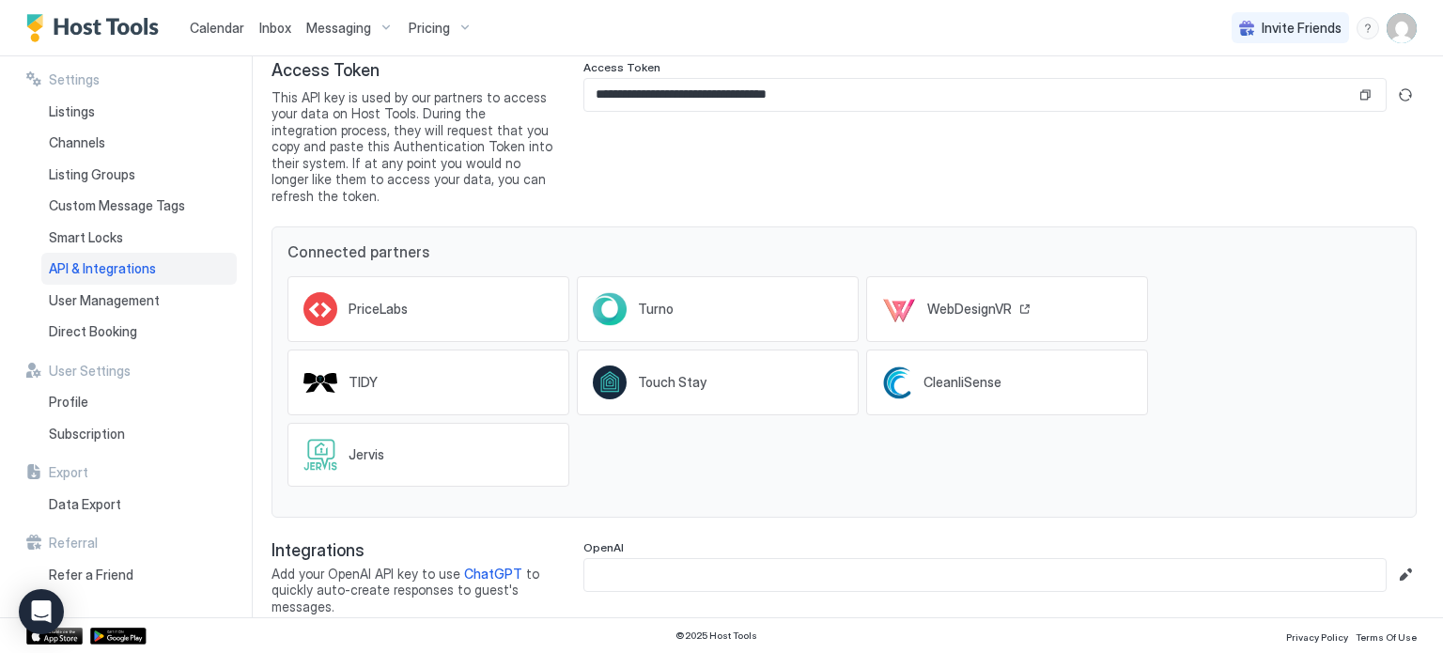
scroll to position [86, 0]
click at [772, 442] on div "PriceLabs Turno WebDesignVR TIDY Touch Stay CleanliSense Jervis" at bounding box center [843, 380] width 1113 height 240
click at [1398, 36] on img "User profile" at bounding box center [1402, 28] width 30 height 30
click at [1332, 102] on div "Settings" at bounding box center [1296, 105] width 239 height 33
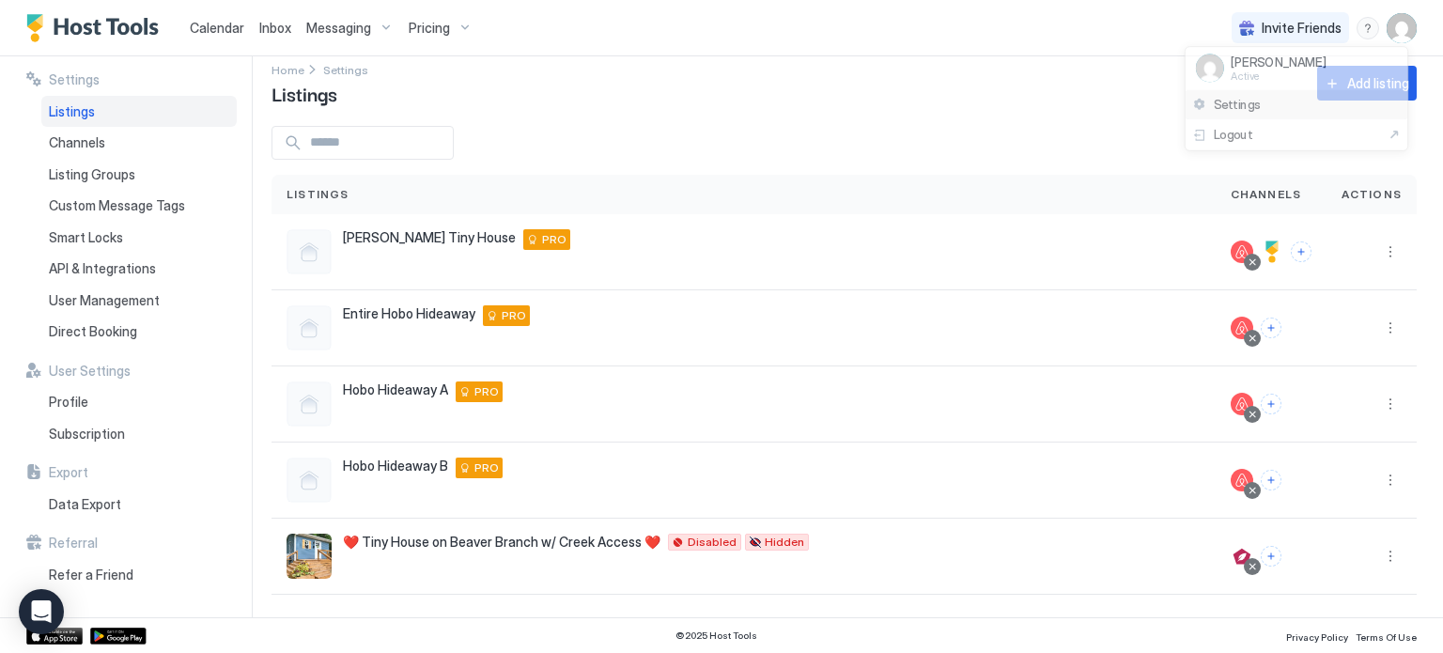
scroll to position [18, 0]
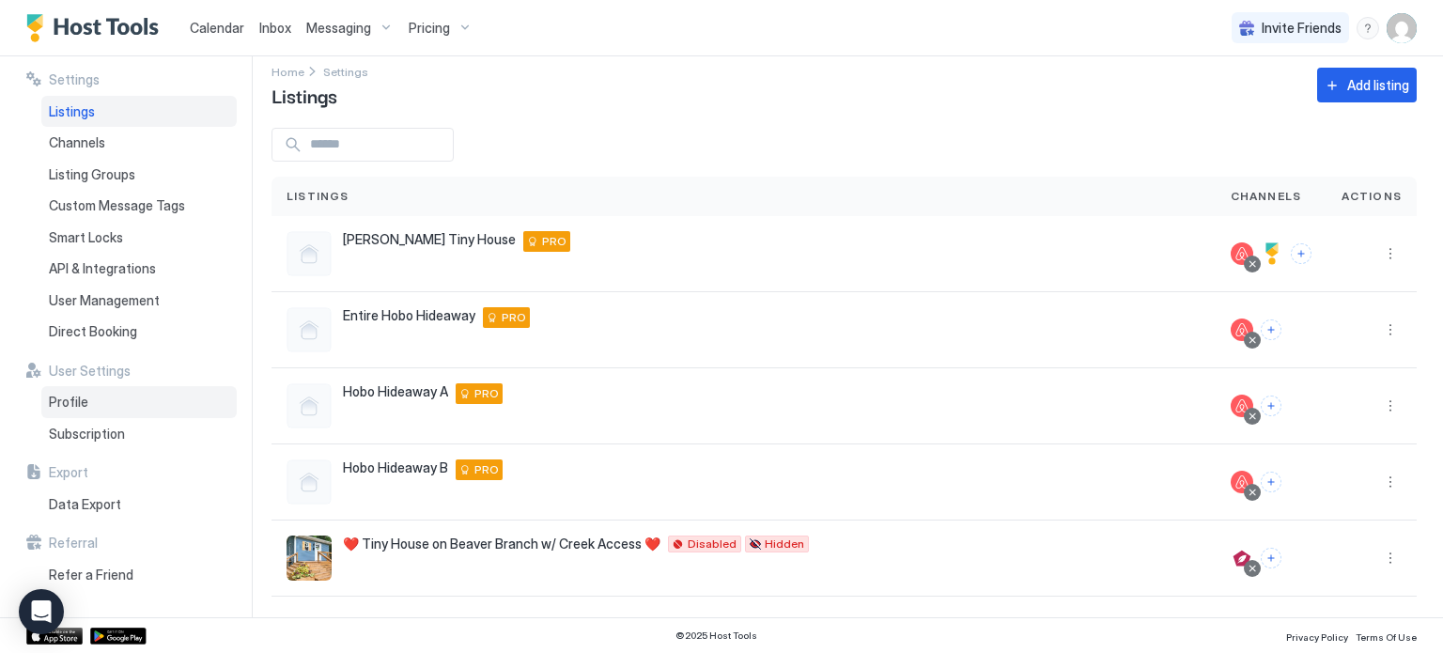
click at [88, 416] on div "Profile" at bounding box center [138, 402] width 195 height 32
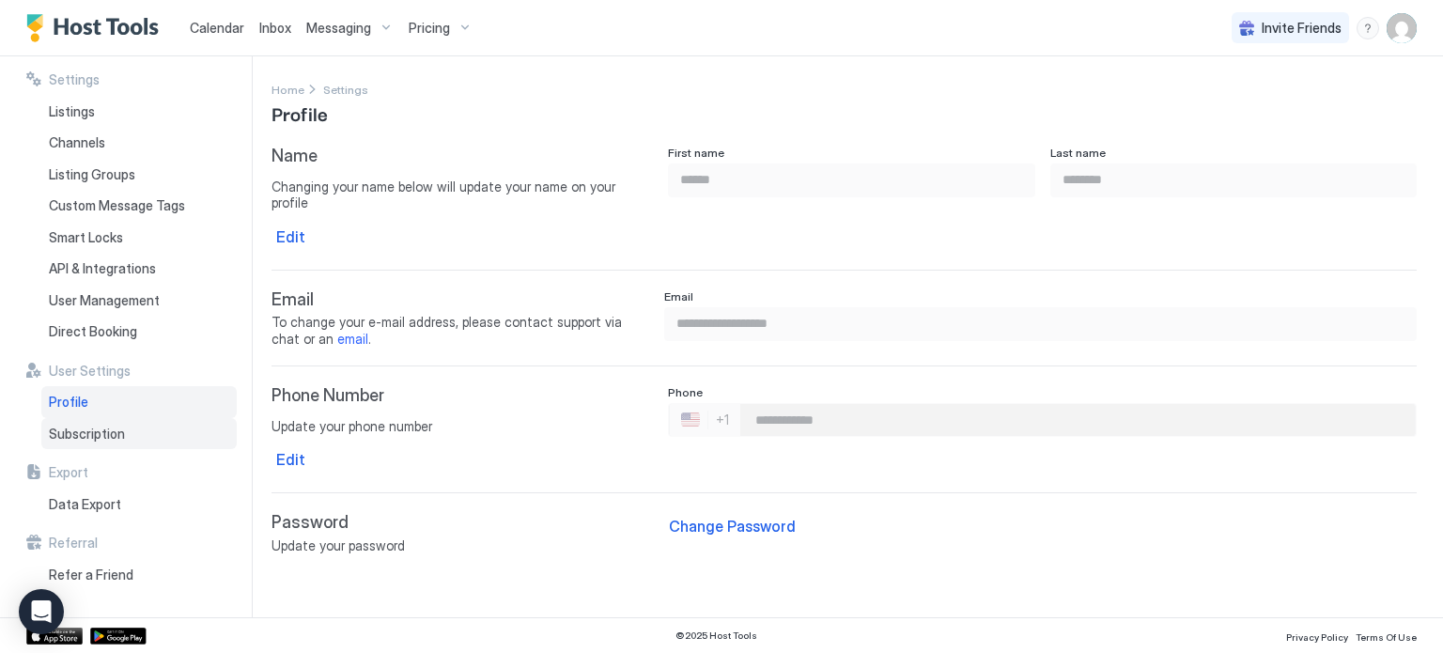
click at [88, 435] on span "Subscription" at bounding box center [87, 434] width 76 height 17
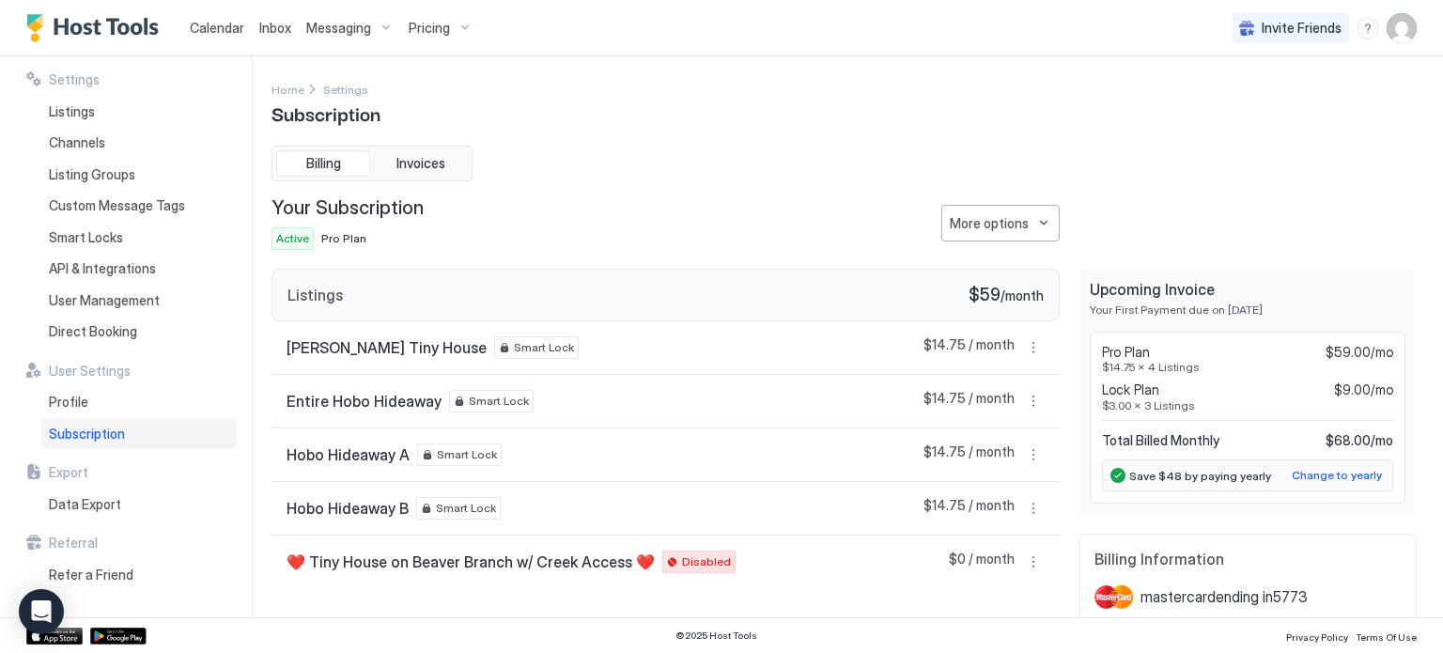
click at [834, 133] on div "Settings Home Settings Subscription Billing Invoices Your Subscription Active P…" at bounding box center [843, 337] width 1145 height 516
click at [767, 183] on div "Billing Invoices Your Subscription Active Pro Plan More options Listings $59 / …" at bounding box center [843, 412] width 1145 height 532
click at [436, 152] on button "Invoices" at bounding box center [421, 163] width 94 height 26
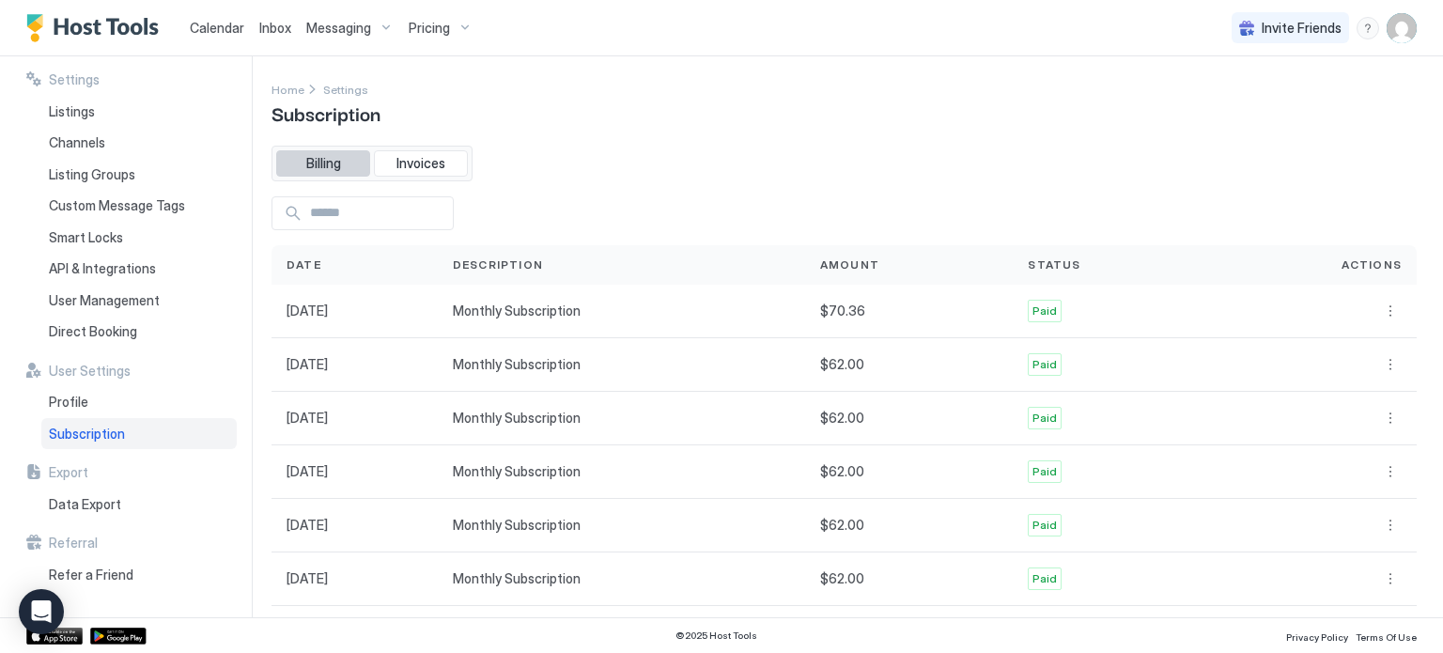
click at [345, 169] on button "Billing" at bounding box center [323, 163] width 94 height 26
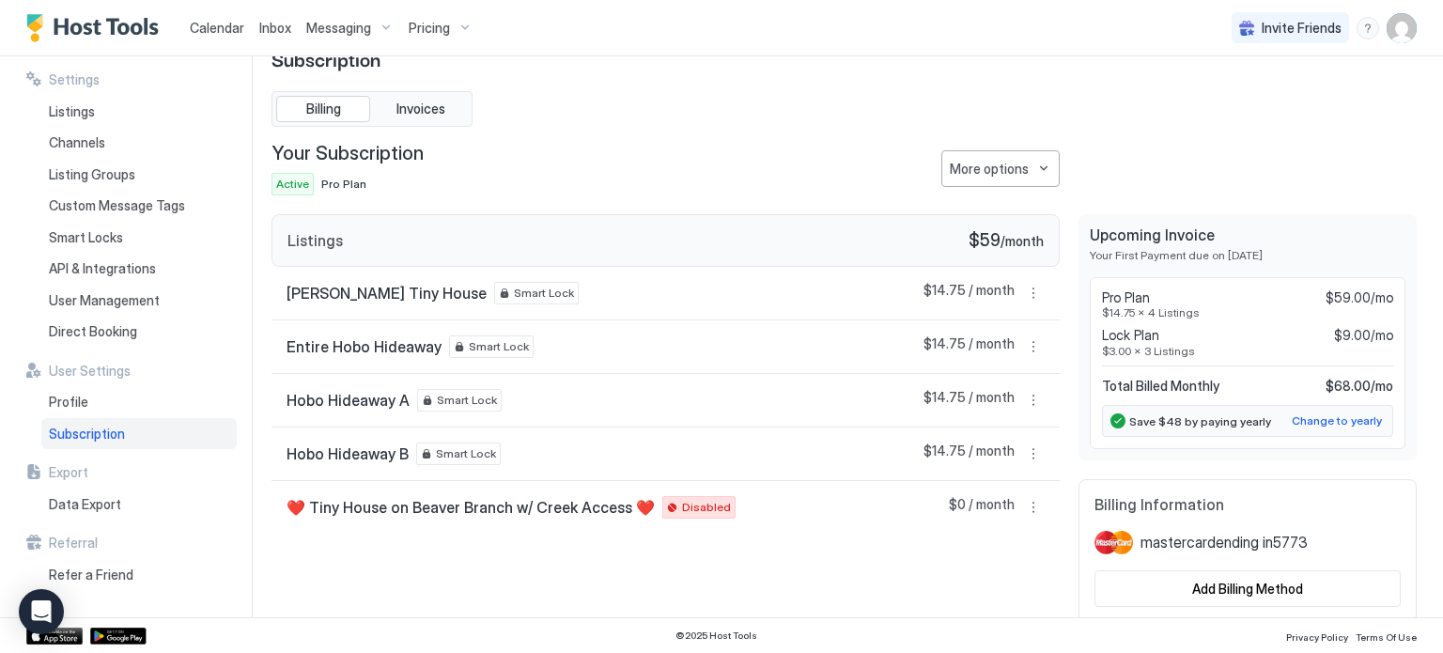
scroll to position [56, 0]
click at [565, 140] on div "Your Subscription Active Pro Plan More options" at bounding box center [665, 167] width 788 height 54
click at [609, 135] on div "Billing Invoices Your Subscription Active Pro Plan More options Listings $59 / …" at bounding box center [843, 355] width 1145 height 532
click at [411, 187] on div "Active Pro Plan" at bounding box center [347, 182] width 152 height 23
click at [985, 149] on button "More options" at bounding box center [1000, 166] width 118 height 37
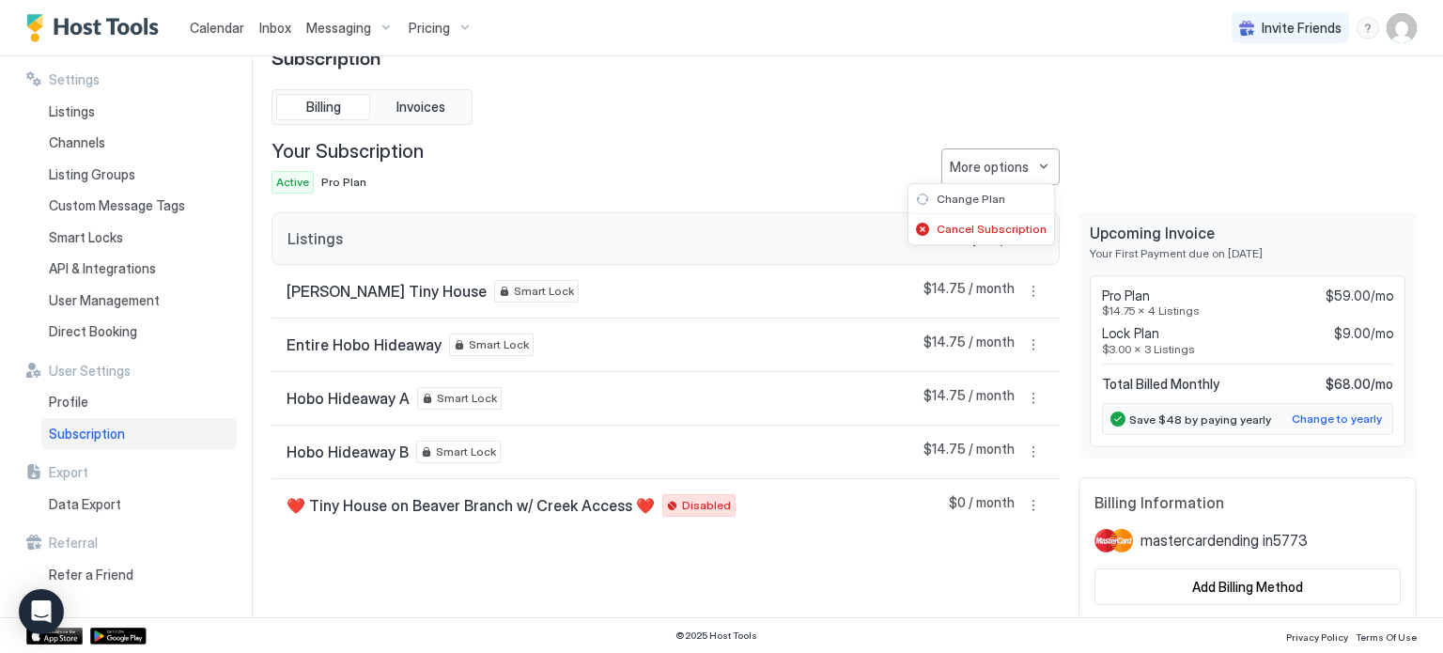
click at [985, 149] on div at bounding box center [721, 326] width 1443 height 653
click at [889, 132] on div at bounding box center [721, 326] width 1443 height 653
click at [620, 198] on div "Your Subscription Active Pro Plan More options Listings $59 / month [PERSON_NAM…" at bounding box center [843, 381] width 1145 height 482
click at [617, 162] on div "Your Subscription Active Pro Plan More options" at bounding box center [665, 167] width 788 height 54
